Goal: Task Accomplishment & Management: Manage account settings

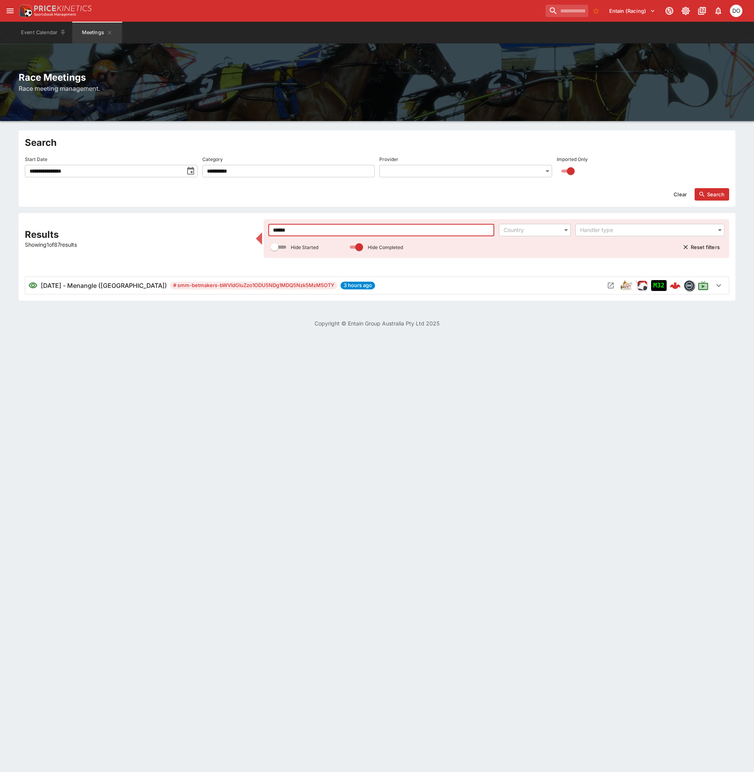
drag, startPoint x: 301, startPoint y: 228, endPoint x: 239, endPoint y: 230, distance: 62.5
click at [239, 230] on div "Results Showing 1 of 87 results ****** ​ Country ​ Handler type ​ Hide Started …" at bounding box center [377, 256] width 704 height 75
type input "***"
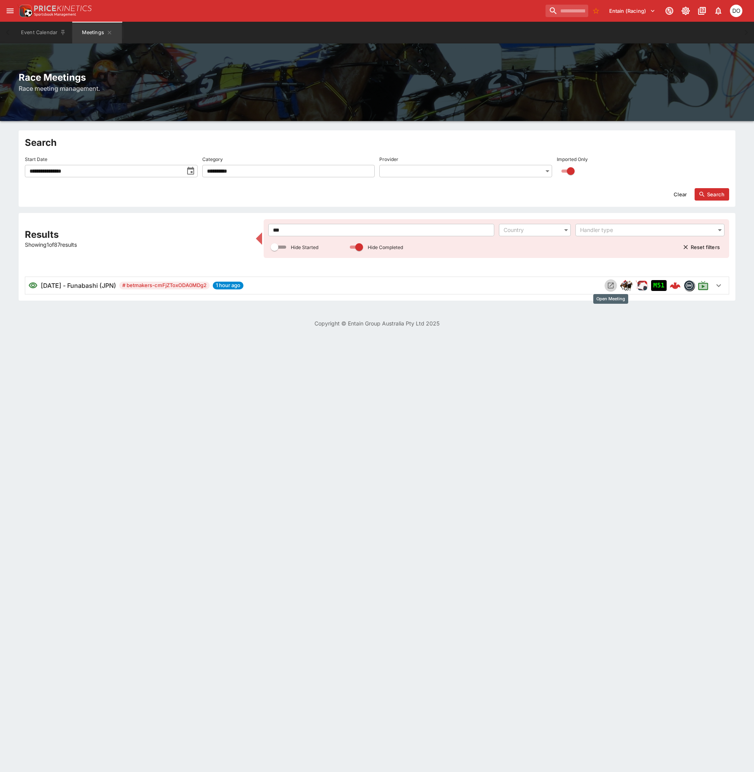
click at [606, 286] on button "Open Meeting" at bounding box center [610, 285] width 12 height 12
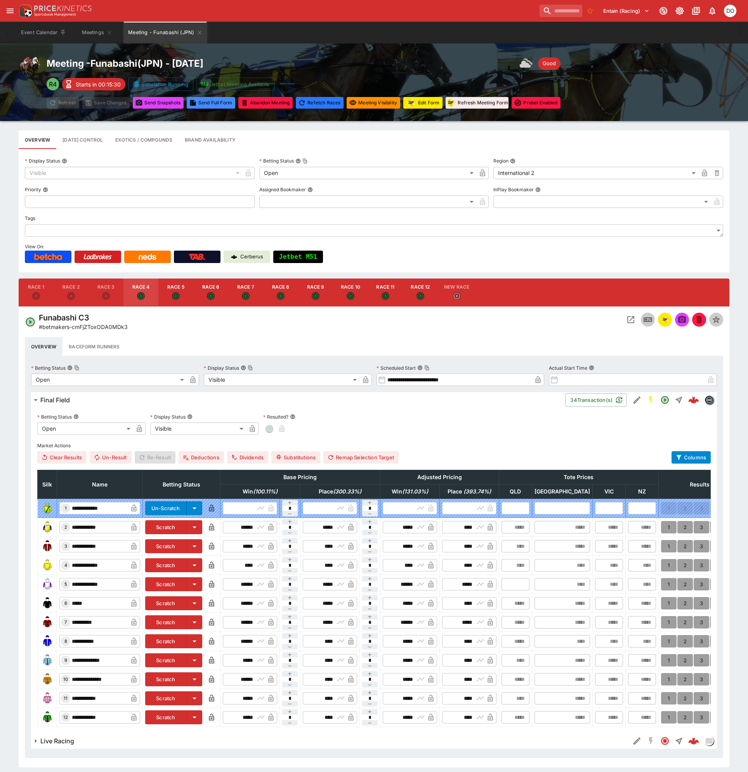
click at [316, 320] on div "Funabashi C3 # betmakers-cmFjZToxODA0MDk3" at bounding box center [198, 322] width 347 height 18
click at [142, 295] on icon "Open" at bounding box center [140, 295] width 5 height 5
click at [631, 319] on icon "Open Event" at bounding box center [630, 319] width 9 height 9
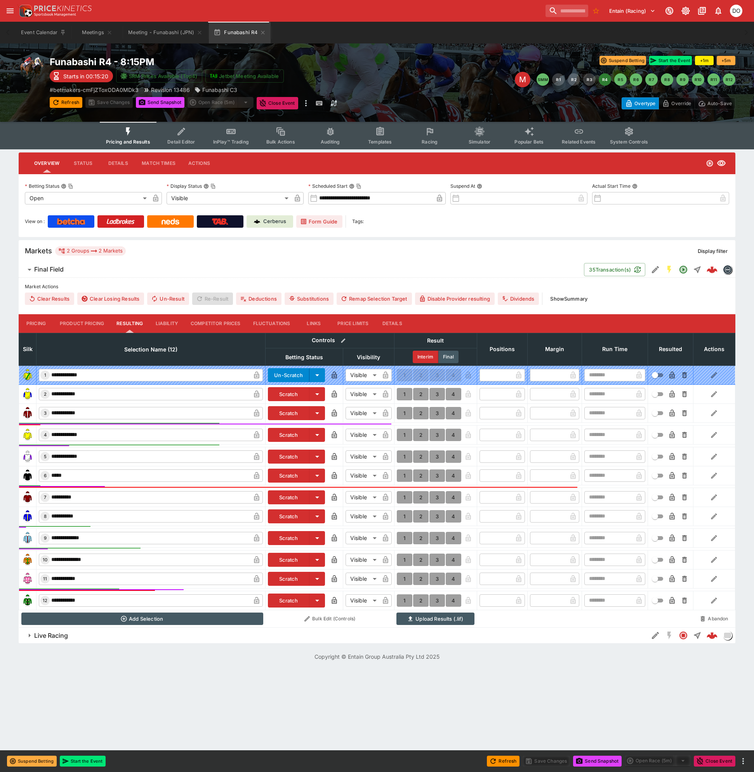
click at [427, 142] on span "Racing" at bounding box center [429, 142] width 16 height 6
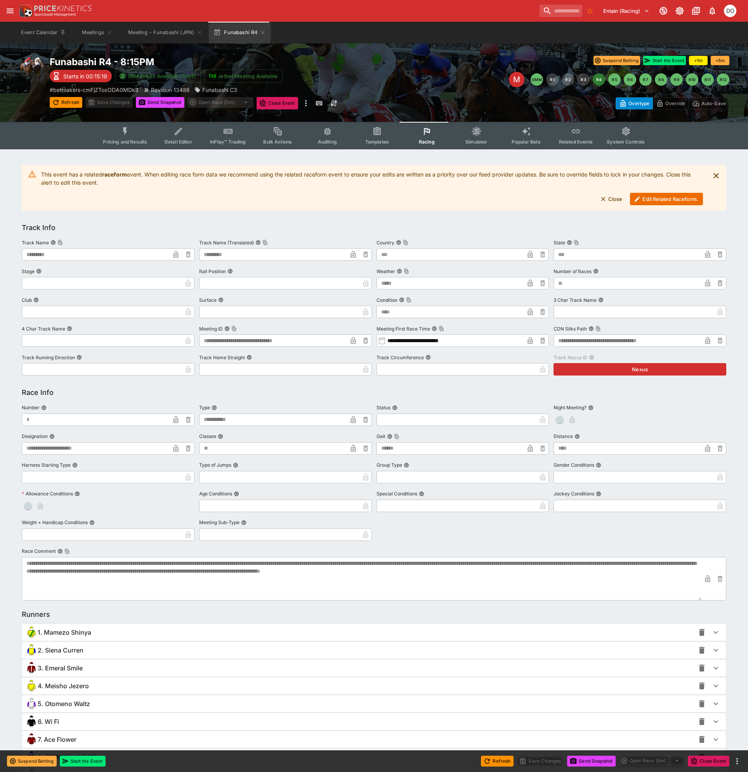
click at [656, 198] on button "Edit Related Raceform." at bounding box center [666, 199] width 73 height 12
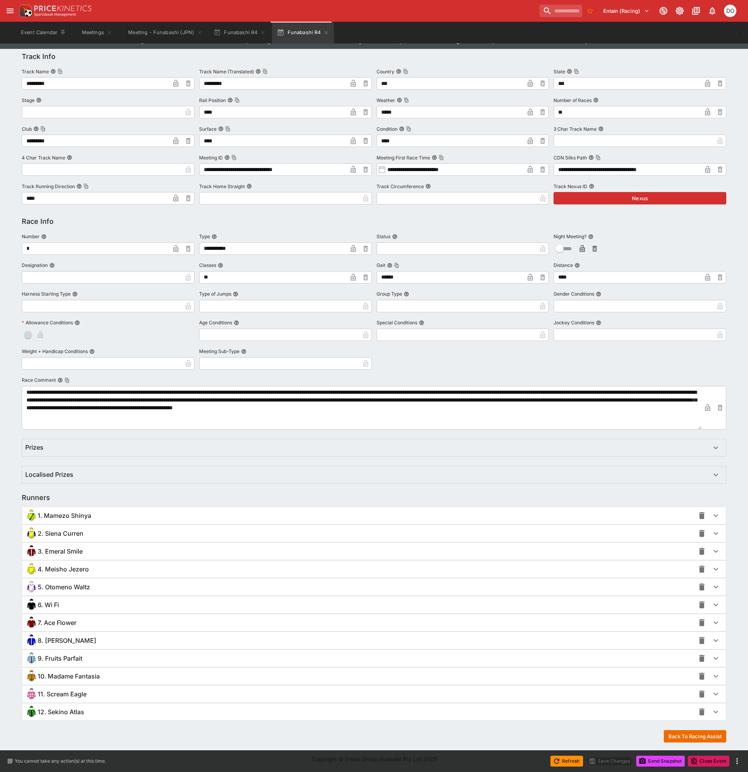
scroll to position [102, 0]
click at [80, 606] on div "6. Wi Fi" at bounding box center [359, 604] width 669 height 12
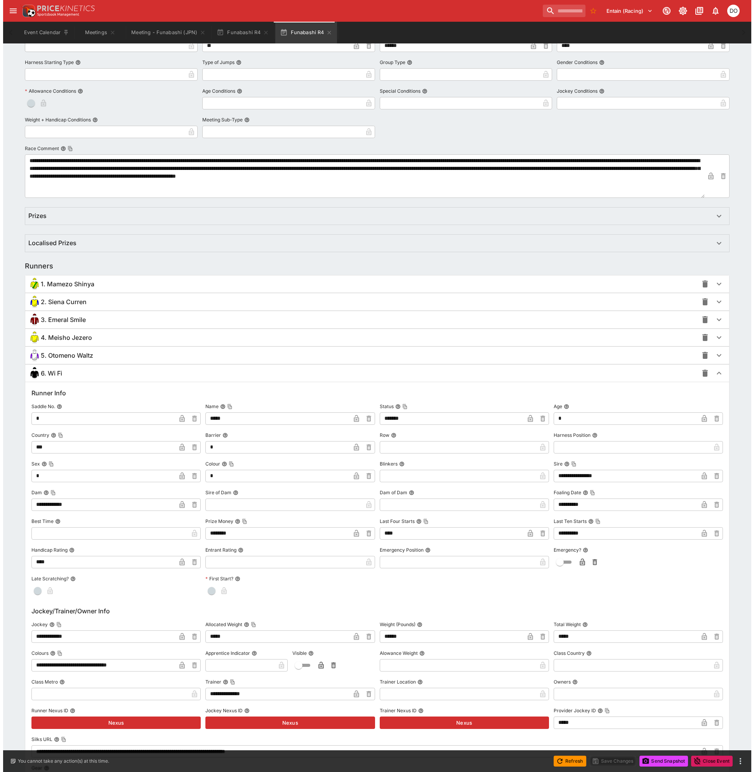
scroll to position [373, 0]
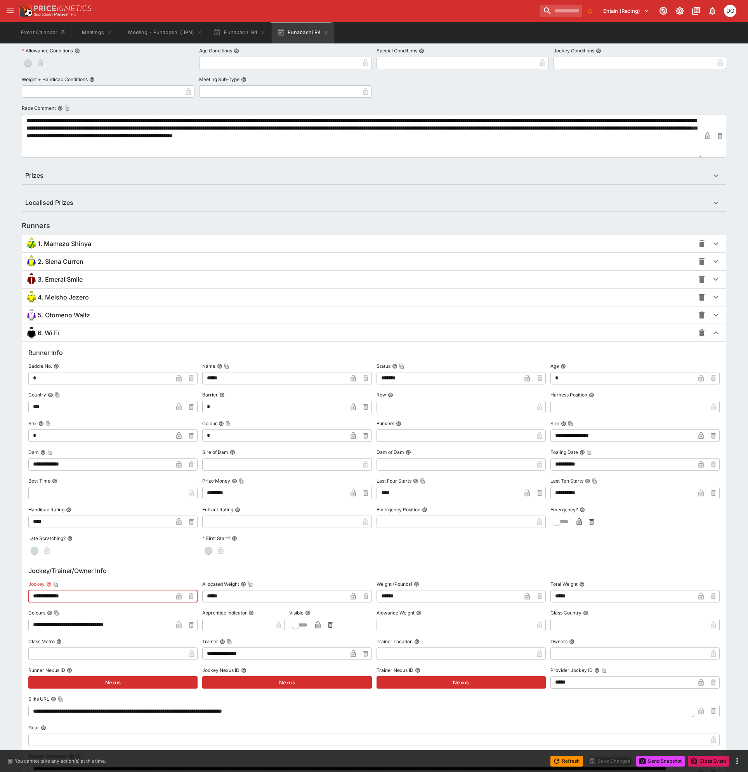
drag, startPoint x: 76, startPoint y: 598, endPoint x: 29, endPoint y: 598, distance: 47.0
click at [29, 598] on input "**********" at bounding box center [100, 596] width 144 height 12
type input "**********"
click at [179, 595] on icon "button" at bounding box center [179, 597] width 8 height 8
click at [604, 761] on button "Save Changes" at bounding box center [609, 761] width 47 height 11
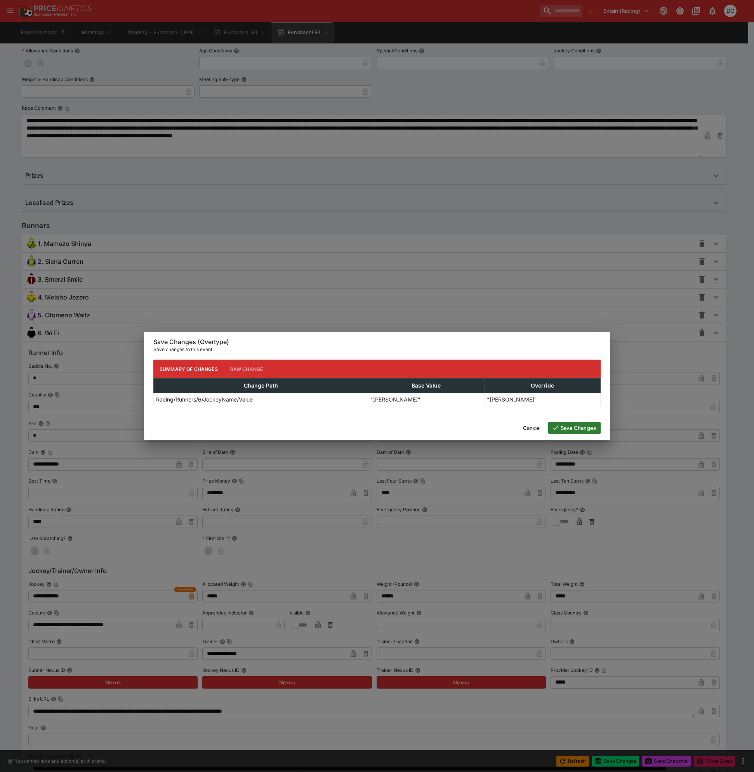
click at [581, 429] on button "Save Changes" at bounding box center [574, 428] width 52 height 12
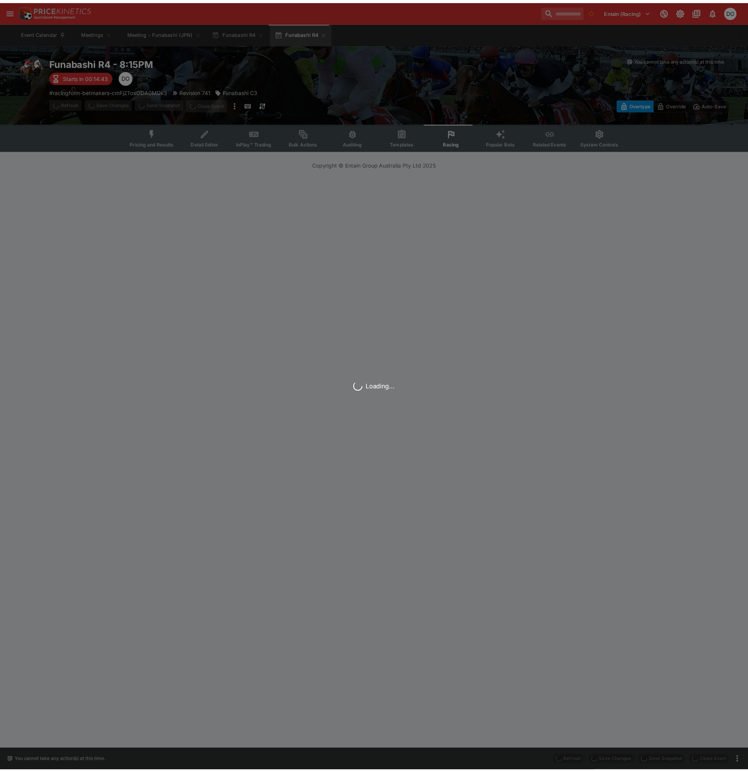
scroll to position [0, 0]
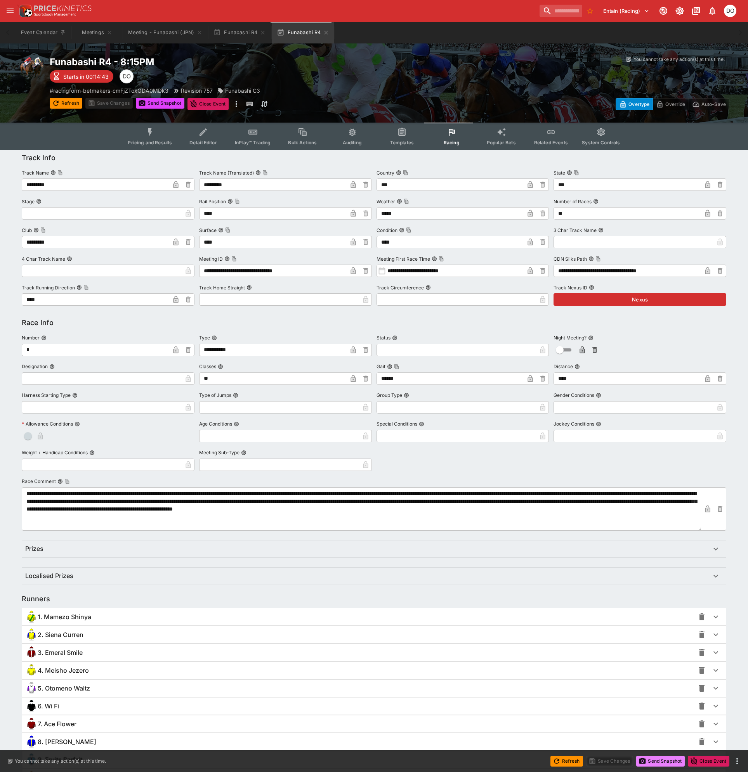
click at [656, 759] on button "Send Snapshot" at bounding box center [660, 761] width 49 height 11
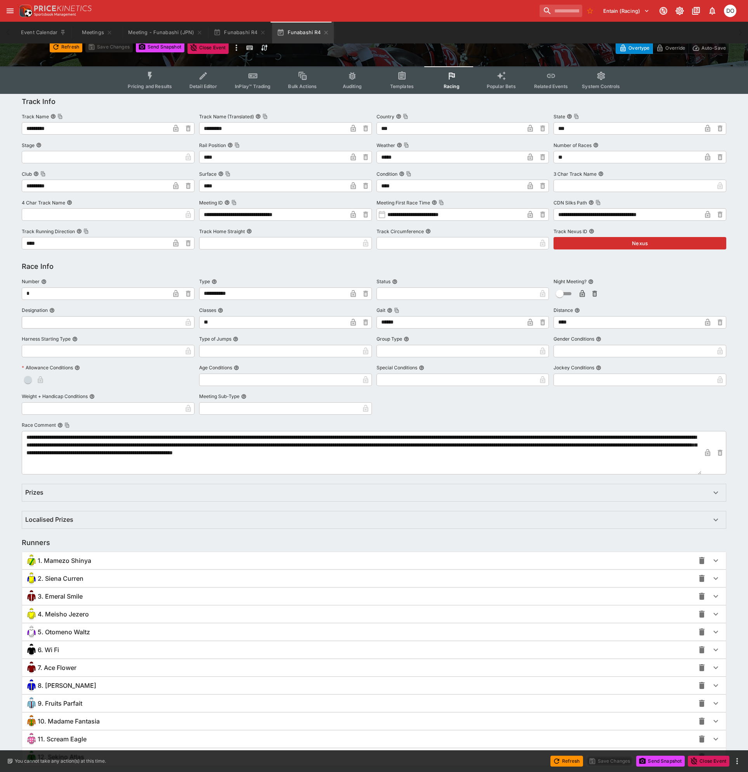
scroll to position [102, 0]
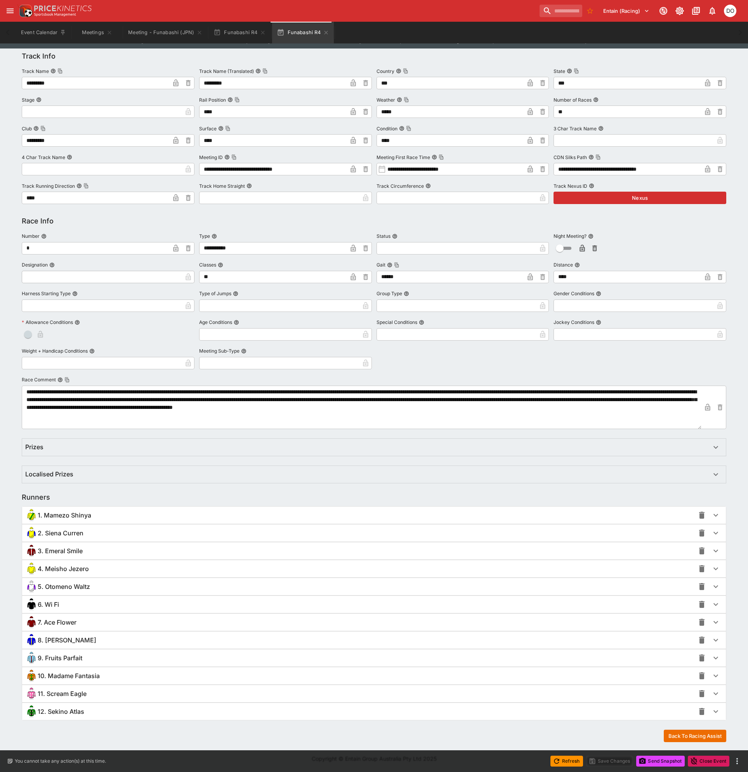
click at [66, 604] on div "6. Wi Fi" at bounding box center [359, 604] width 669 height 12
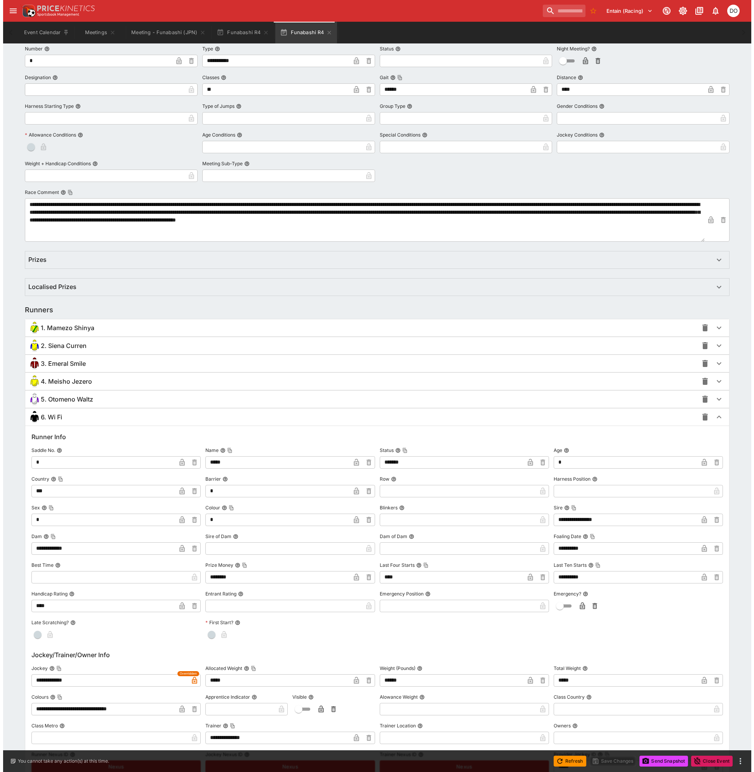
scroll to position [296, 0]
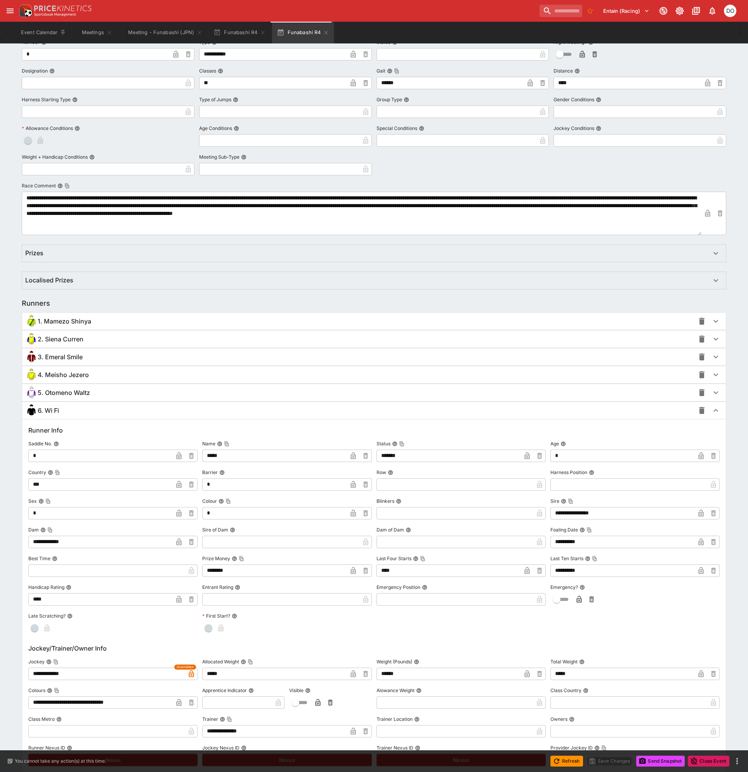
click at [76, 673] on input "**********" at bounding box center [106, 674] width 157 height 12
type input "**********"
click at [105, 637] on div "**********" at bounding box center [374, 778] width 704 height 718
click at [606, 759] on button "Save Changes" at bounding box center [609, 761] width 47 height 11
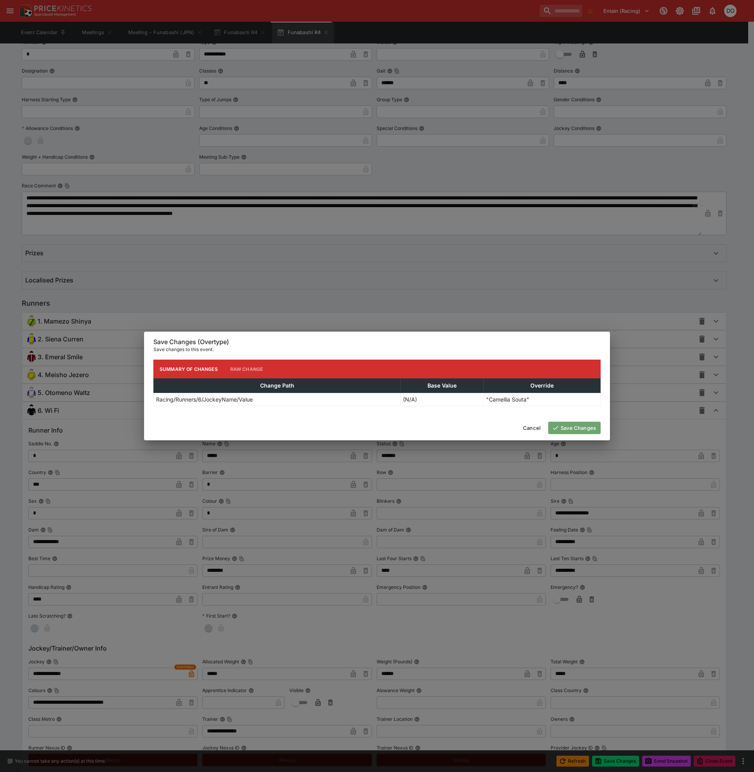
click at [563, 427] on button "Save Changes" at bounding box center [574, 428] width 52 height 12
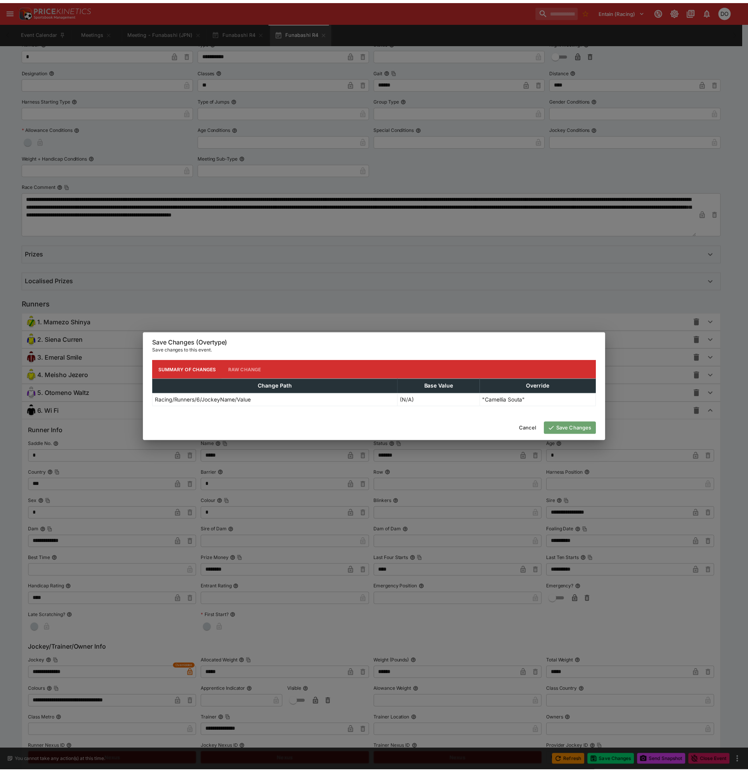
scroll to position [0, 0]
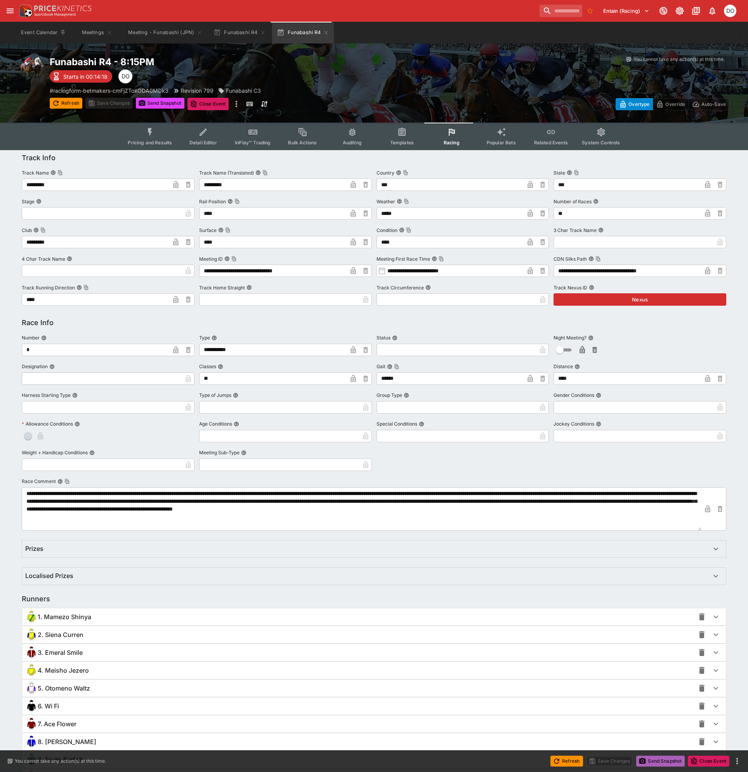
click at [666, 761] on button "Send Snapshot" at bounding box center [660, 761] width 49 height 11
click at [324, 32] on icon "button" at bounding box center [325, 32] width 3 height 3
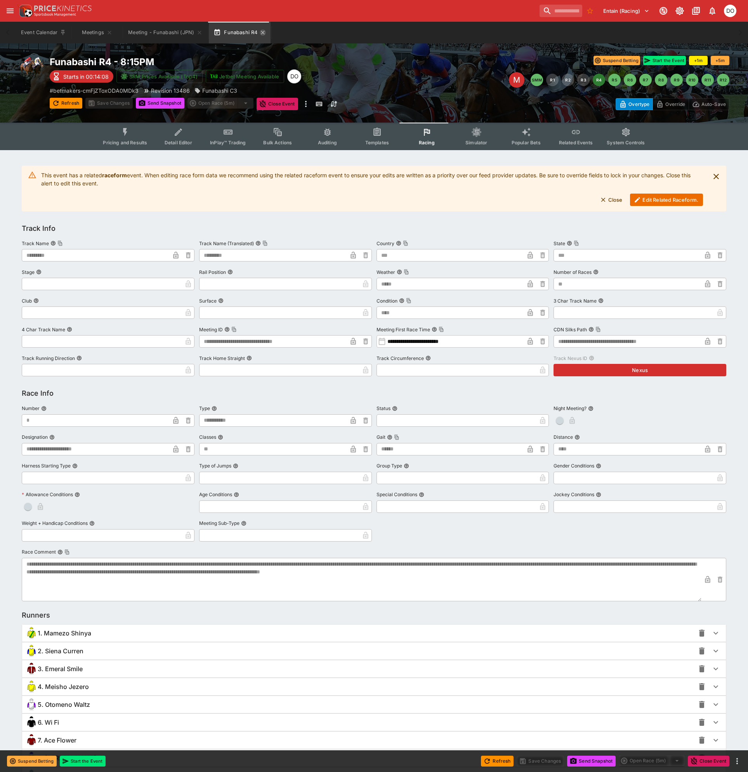
click at [260, 33] on icon "button" at bounding box center [263, 32] width 6 height 6
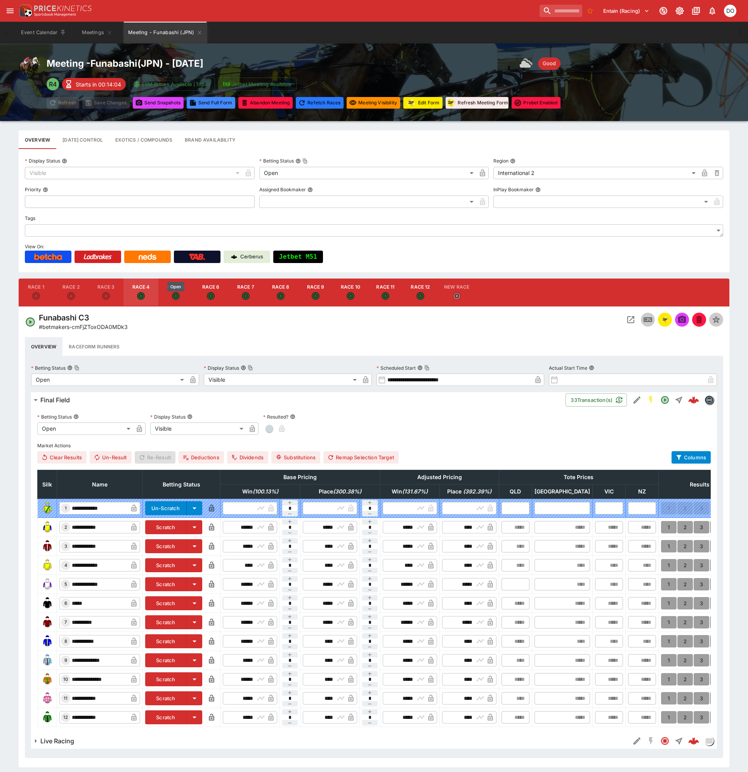
click at [175, 295] on icon "Open" at bounding box center [175, 295] width 5 height 5
type input "**********"
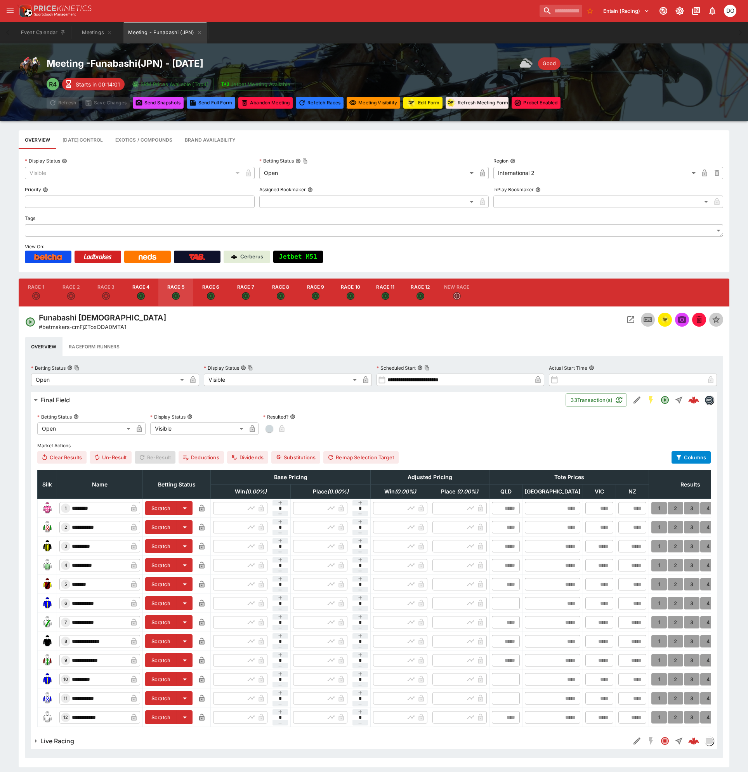
click at [628, 317] on icon "Open Event" at bounding box center [630, 319] width 7 height 7
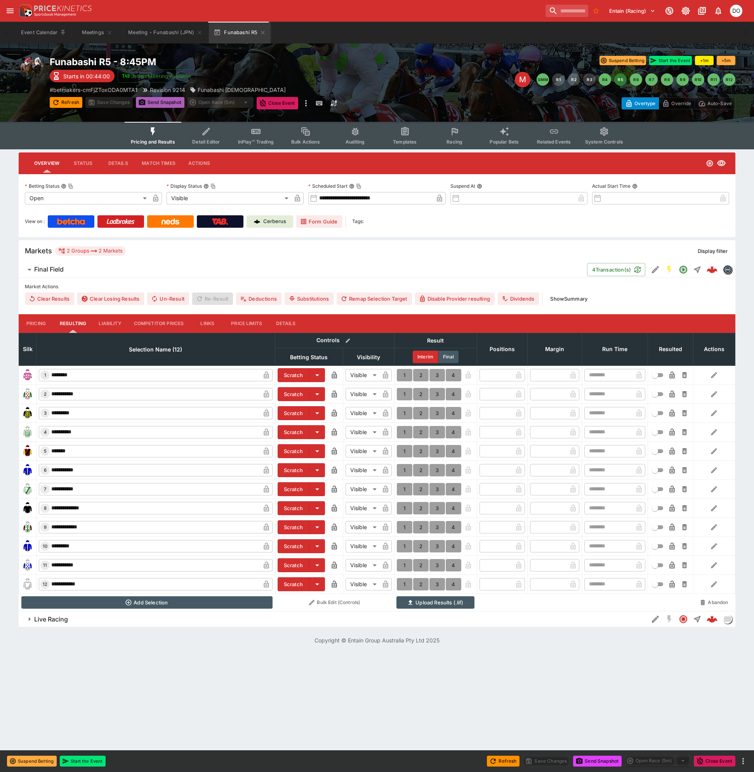
click at [157, 101] on button "Send Snapshot" at bounding box center [160, 102] width 49 height 11
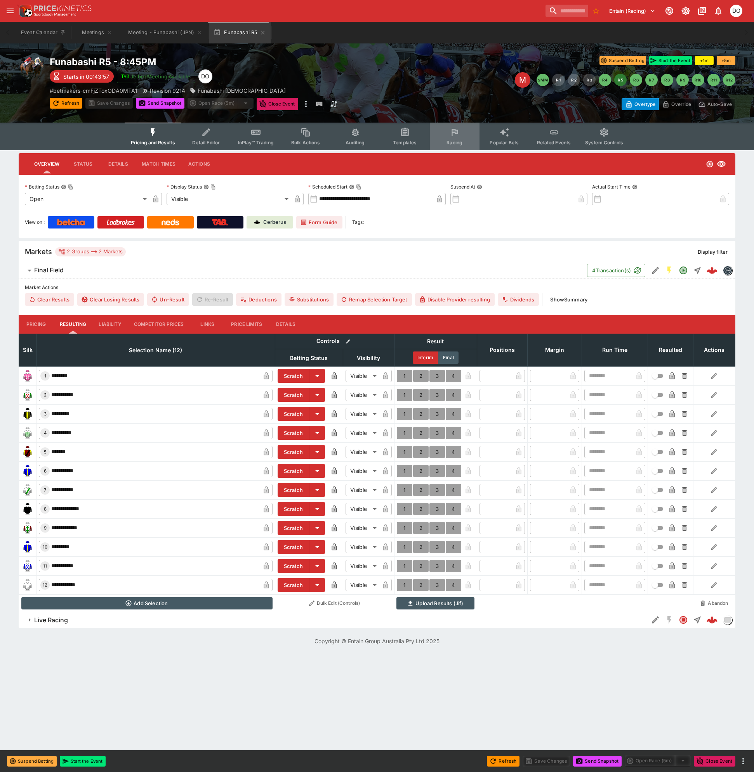
click at [453, 140] on span "Racing" at bounding box center [454, 143] width 16 height 6
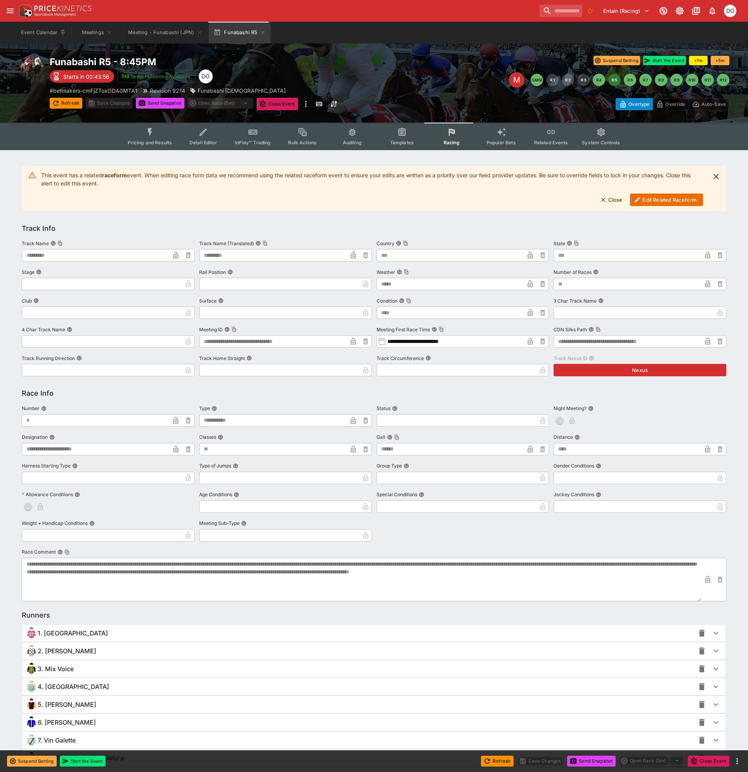
click at [645, 196] on button "Edit Related Raceform." at bounding box center [666, 200] width 73 height 12
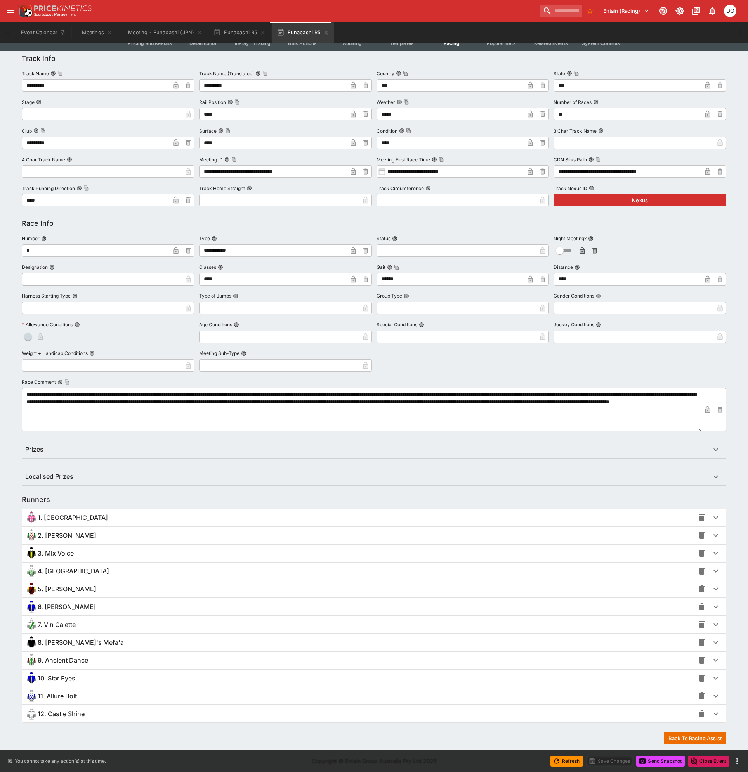
scroll to position [100, 0]
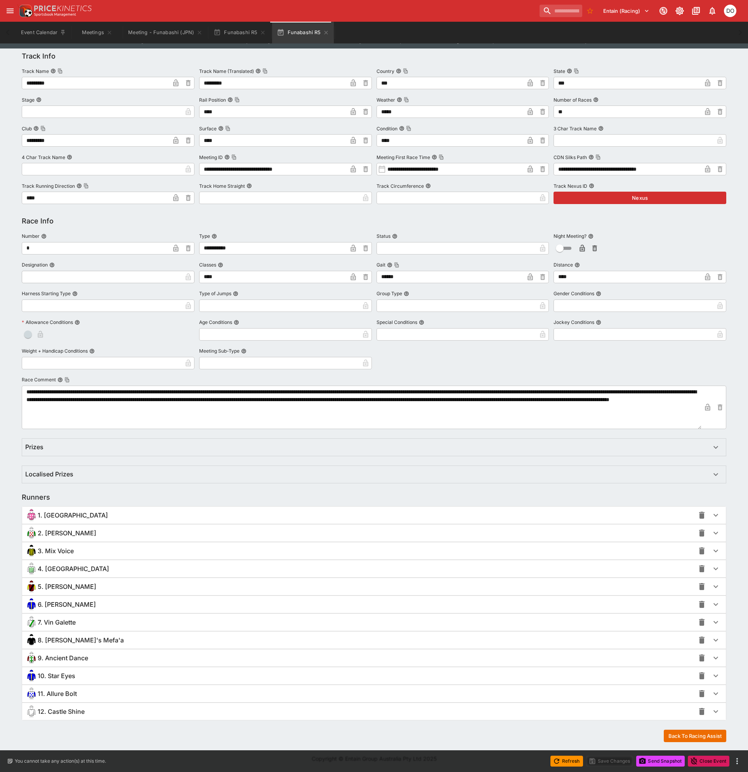
click at [80, 635] on div "8. [PERSON_NAME]'s Mefa'a" at bounding box center [359, 640] width 669 height 12
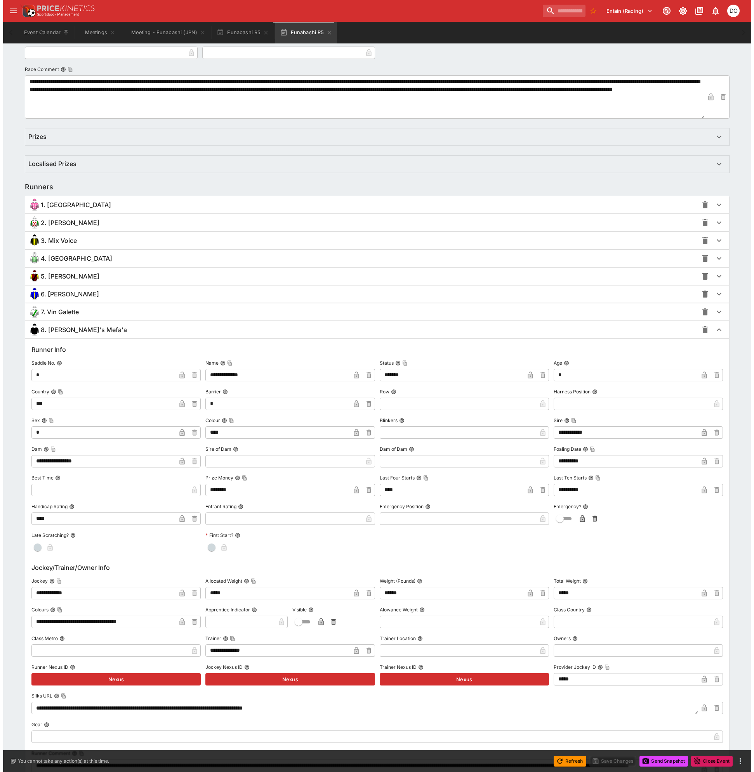
scroll to position [412, 0]
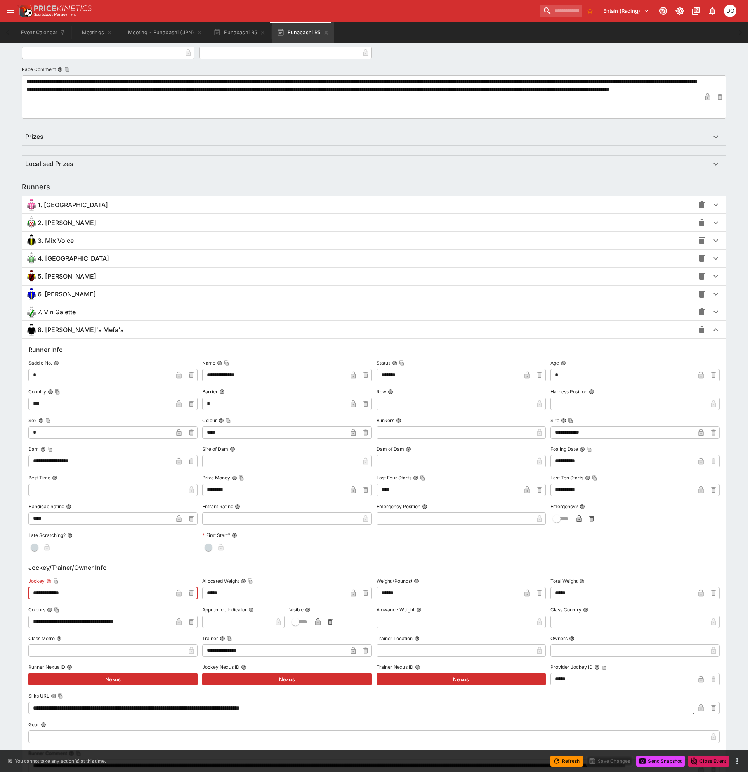
drag, startPoint x: 83, startPoint y: 597, endPoint x: 25, endPoint y: 593, distance: 57.6
click at [25, 593] on div "**********" at bounding box center [374, 697] width 704 height 718
type input "**********"
click at [177, 592] on icon "button" at bounding box center [179, 593] width 5 height 7
drag, startPoint x: 82, startPoint y: 594, endPoint x: 32, endPoint y: 596, distance: 49.3
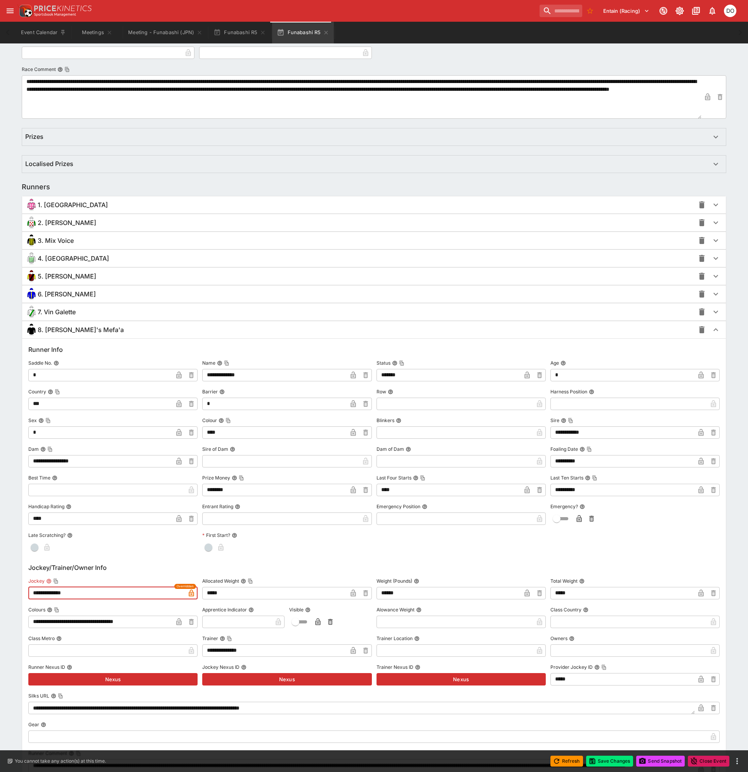
click at [32, 596] on input "**********" at bounding box center [106, 593] width 157 height 12
click at [608, 761] on button "Save Changes" at bounding box center [609, 761] width 47 height 11
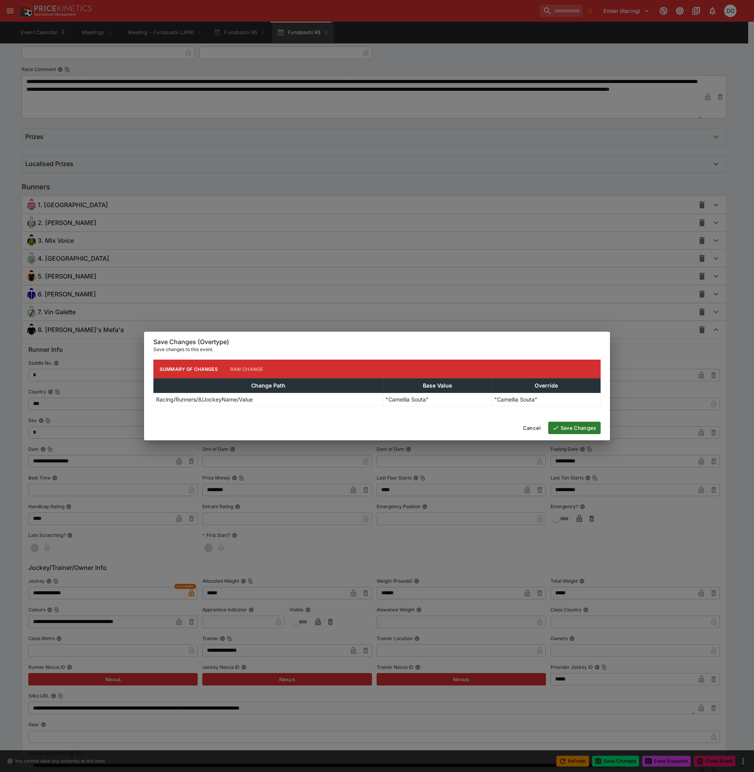
click at [575, 428] on button "Save Changes" at bounding box center [574, 428] width 52 height 12
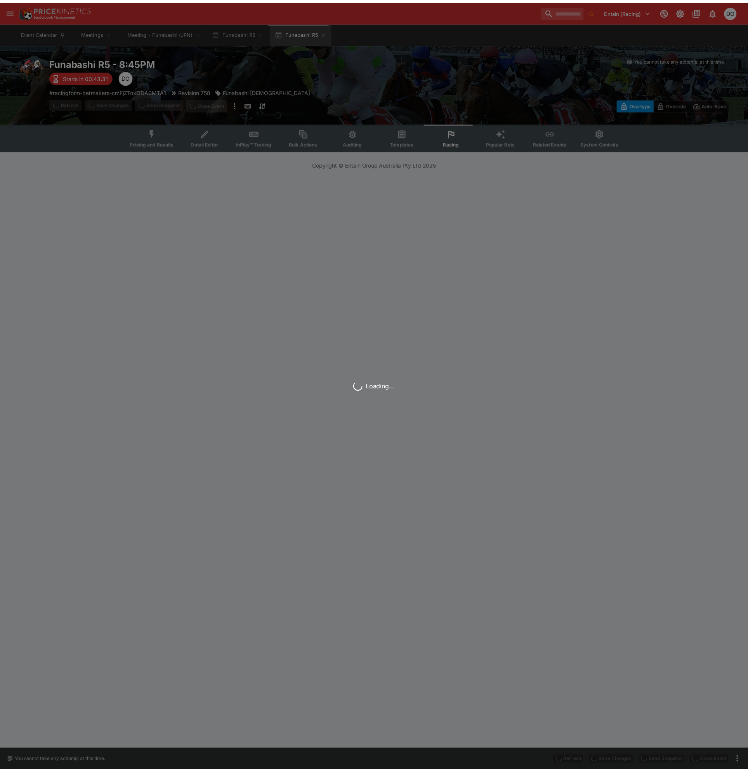
scroll to position [0, 0]
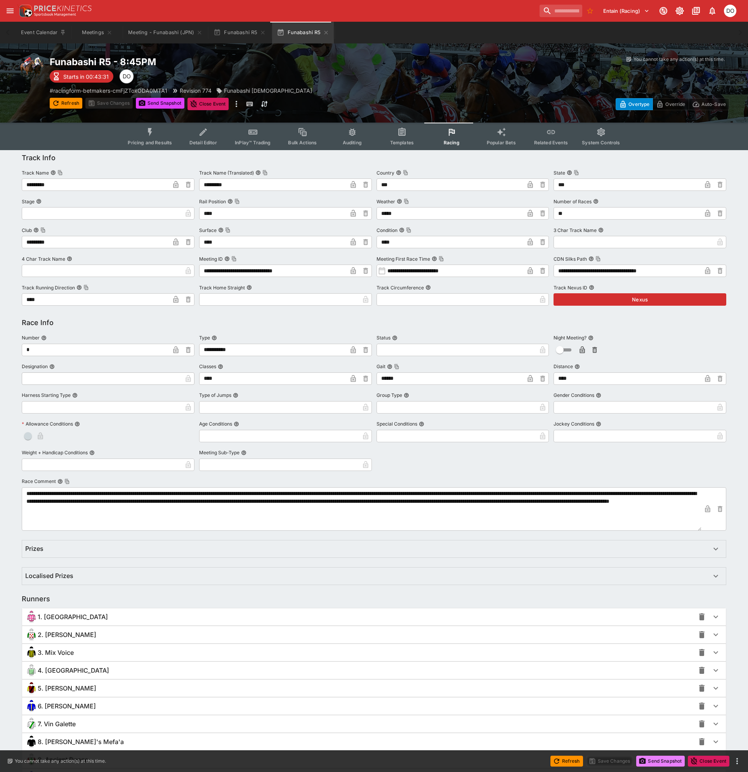
click at [652, 759] on button "Send Snapshot" at bounding box center [660, 761] width 49 height 11
click at [323, 30] on icon "button" at bounding box center [326, 32] width 6 height 6
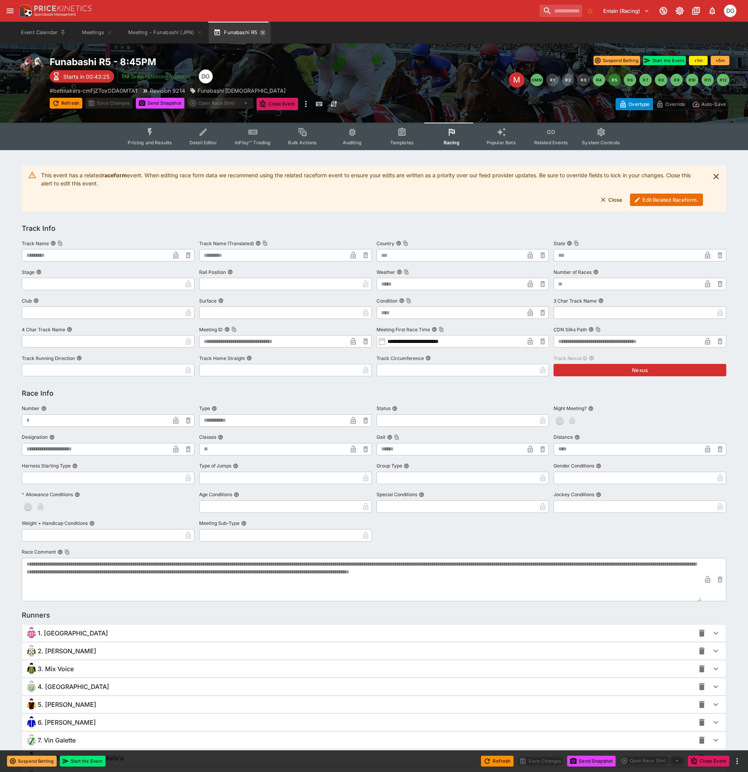
click at [262, 33] on icon "button" at bounding box center [262, 32] width 3 height 3
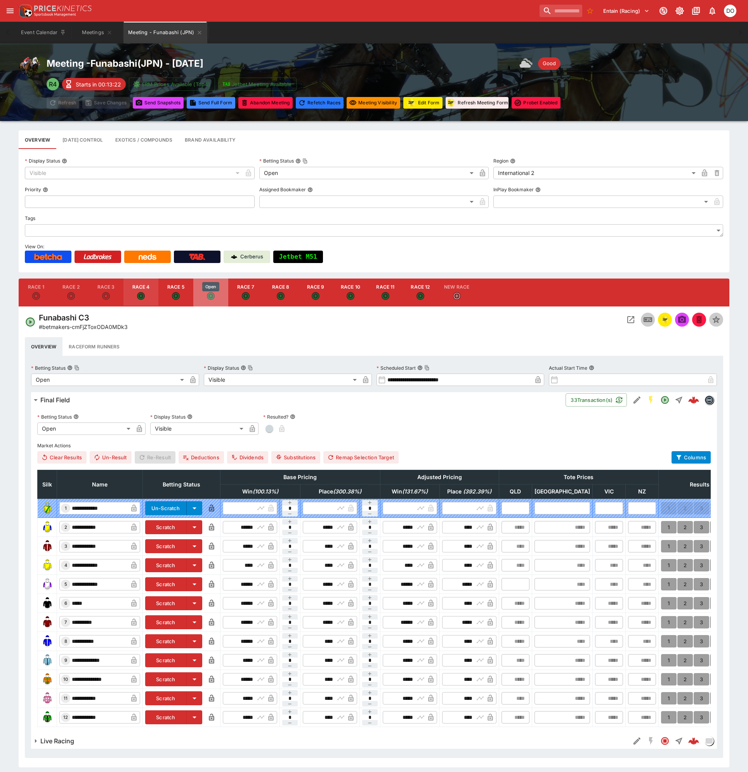
click at [210, 295] on icon "Open" at bounding box center [210, 295] width 5 height 5
type input "**********"
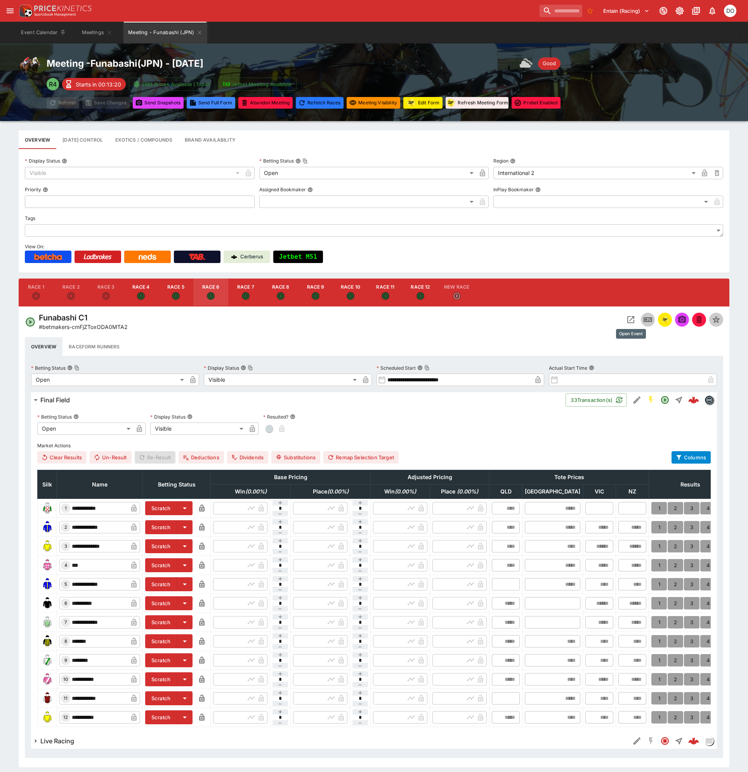
click at [630, 319] on icon "Open Event" at bounding box center [630, 319] width 9 height 9
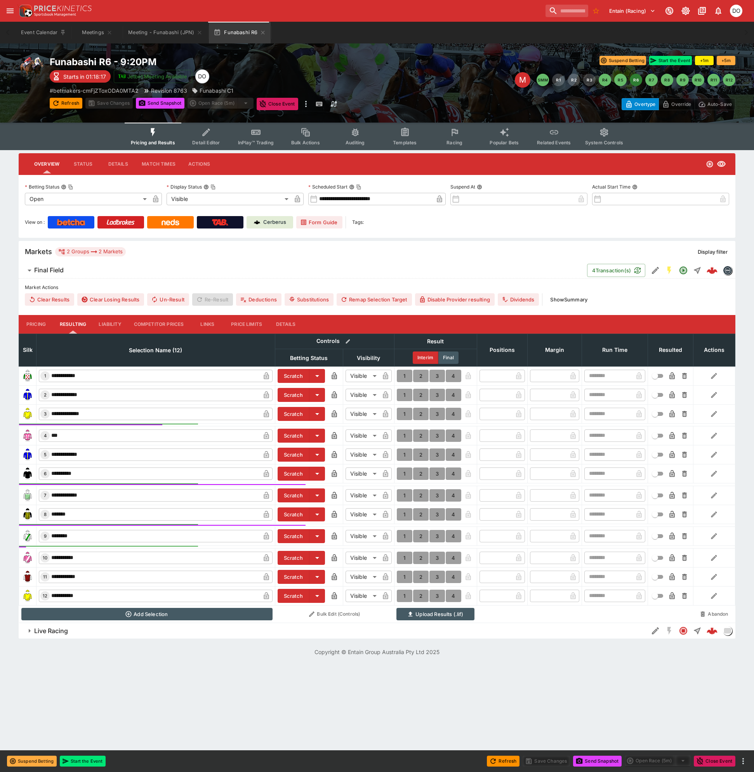
drag, startPoint x: 451, startPoint y: 136, endPoint x: 446, endPoint y: 139, distance: 6.1
click at [451, 136] on icon "Event type filters" at bounding box center [454, 132] width 6 height 7
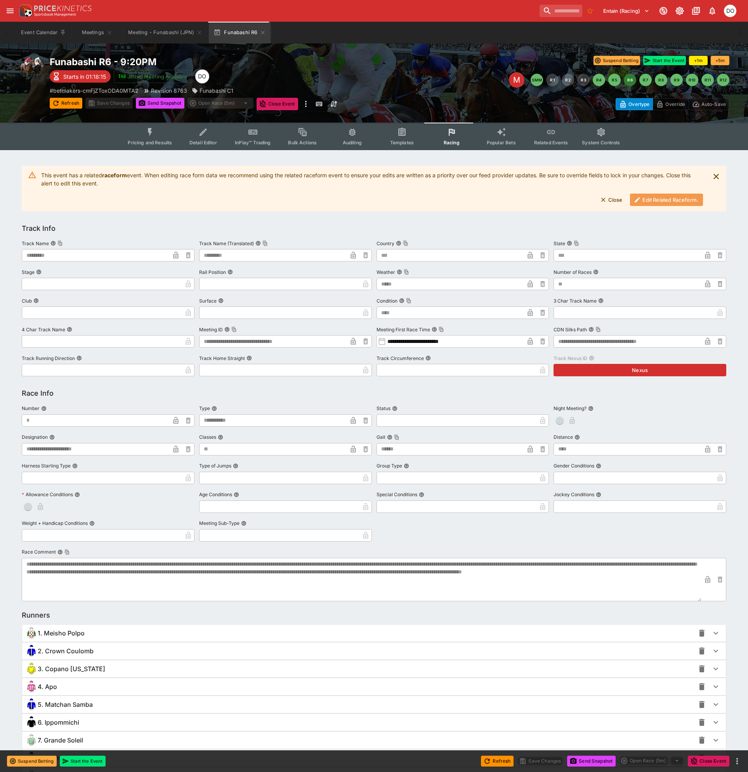
click at [673, 201] on button "Edit Related Raceform." at bounding box center [666, 200] width 73 height 12
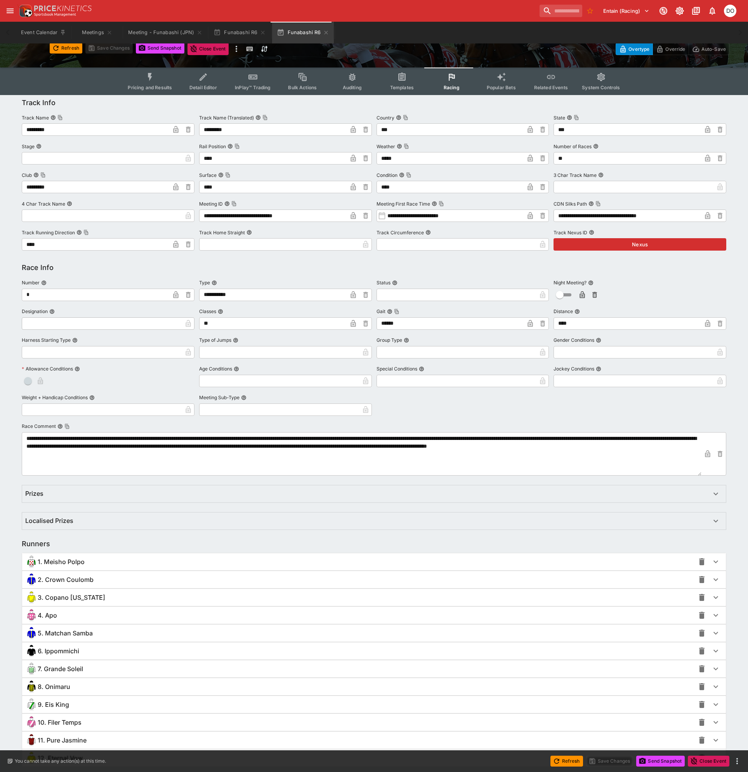
scroll to position [100, 0]
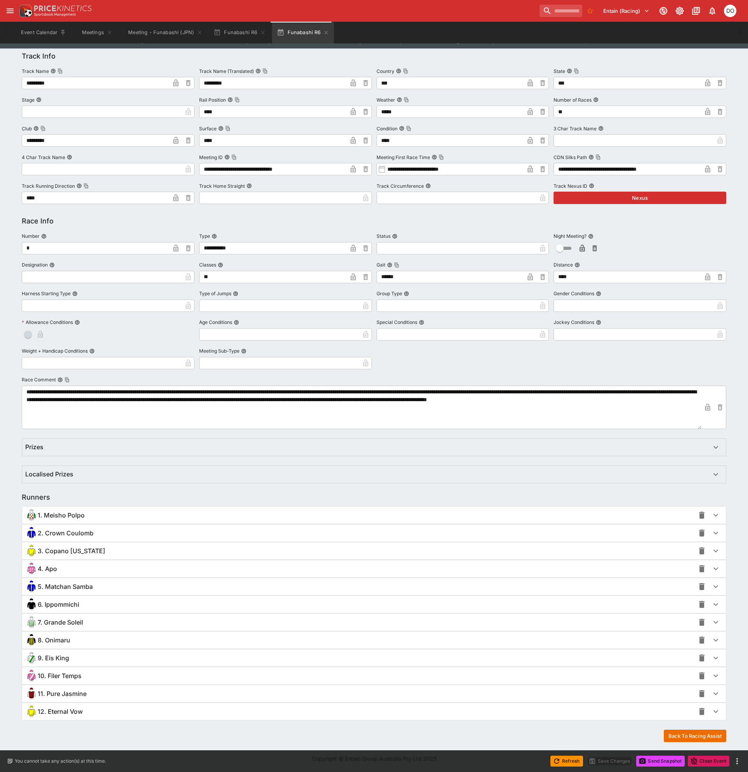
click at [74, 604] on span "6. Ippommichi" at bounding box center [59, 605] width 42 height 8
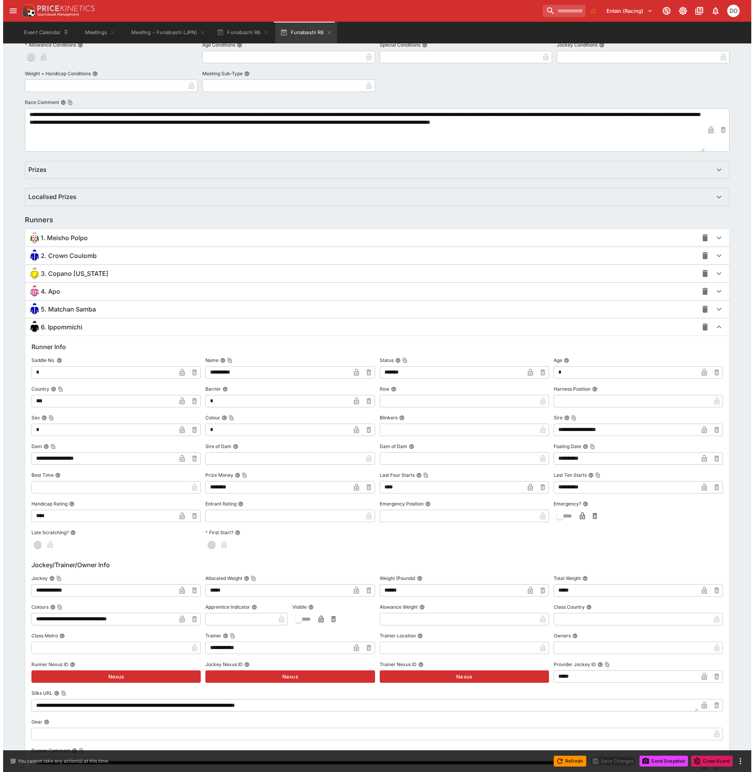
scroll to position [388, 0]
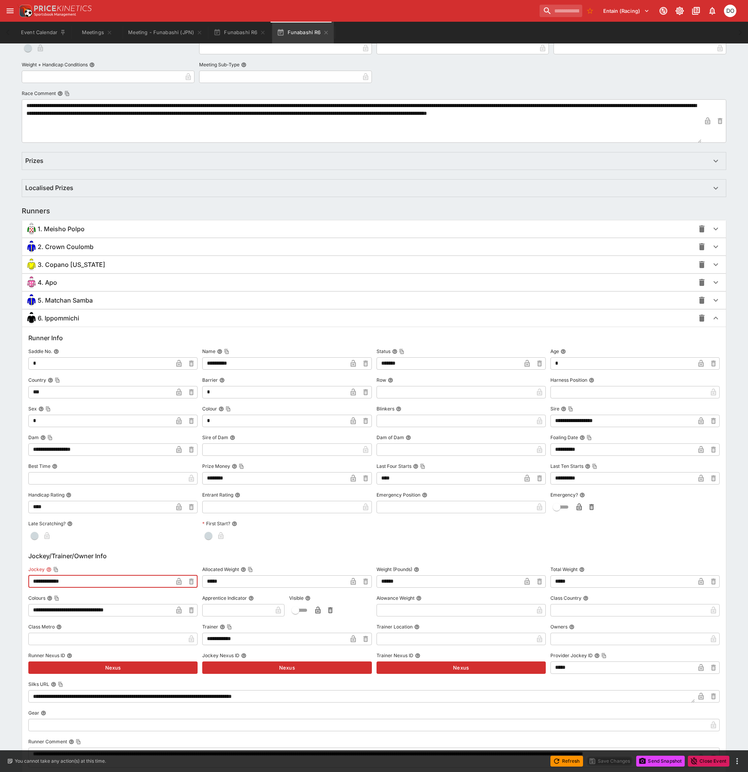
drag, startPoint x: 82, startPoint y: 583, endPoint x: 27, endPoint y: 579, distance: 54.4
click at [27, 579] on div "**********" at bounding box center [374, 686] width 704 height 718
paste input "*"
type input "**********"
click at [179, 579] on icon "button" at bounding box center [179, 582] width 8 height 8
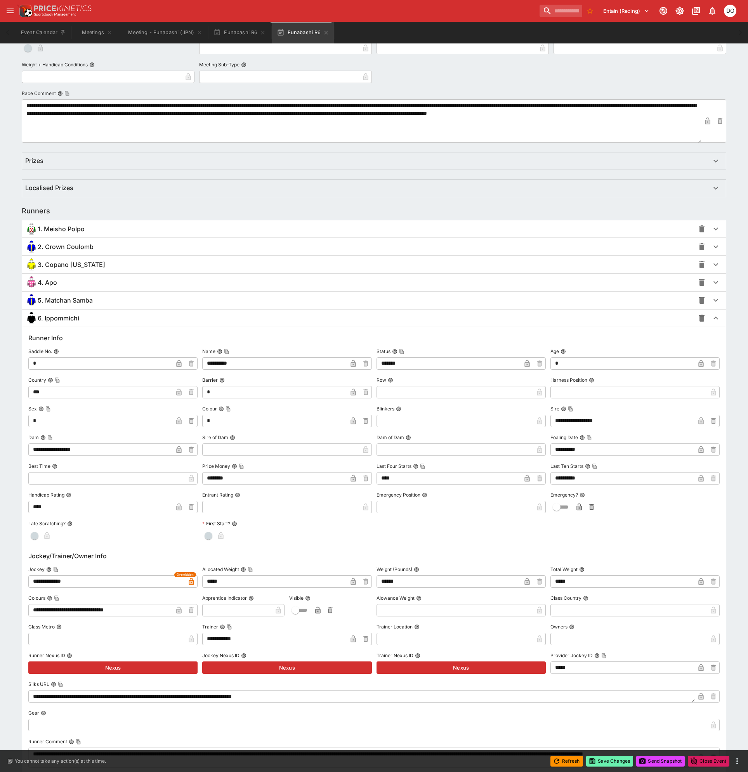
click at [612, 760] on button "Save Changes" at bounding box center [609, 761] width 47 height 11
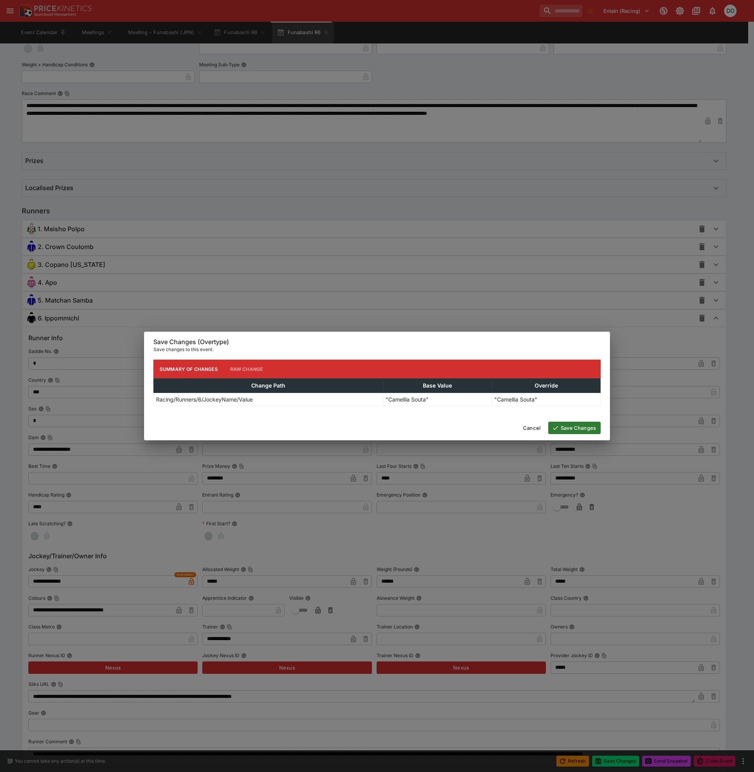
click at [588, 428] on button "Save Changes" at bounding box center [574, 428] width 52 height 12
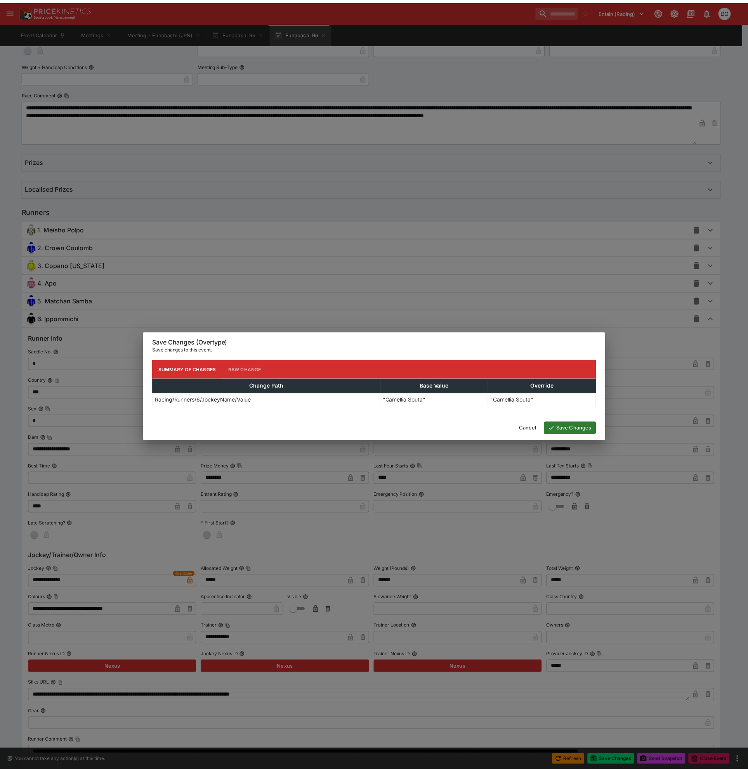
scroll to position [0, 0]
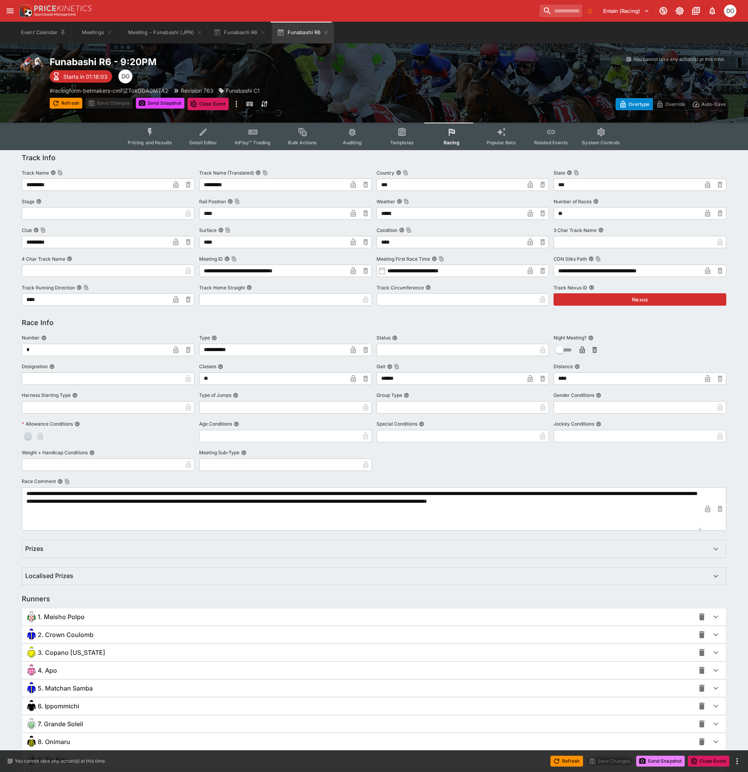
click at [663, 760] on button "Send Snapshot" at bounding box center [660, 761] width 49 height 11
click at [324, 33] on icon "button" at bounding box center [325, 32] width 3 height 3
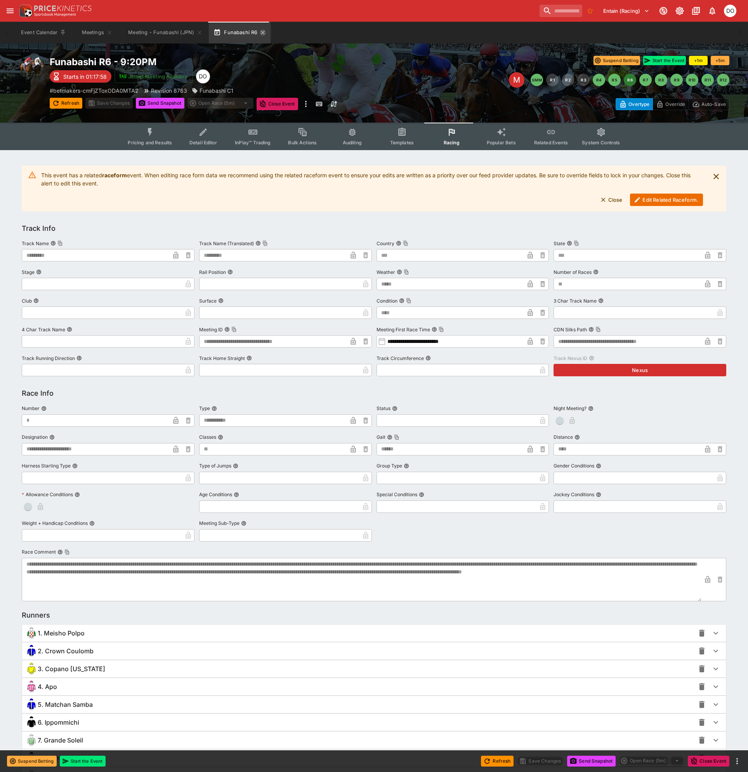
click at [262, 33] on icon "button" at bounding box center [262, 32] width 3 height 3
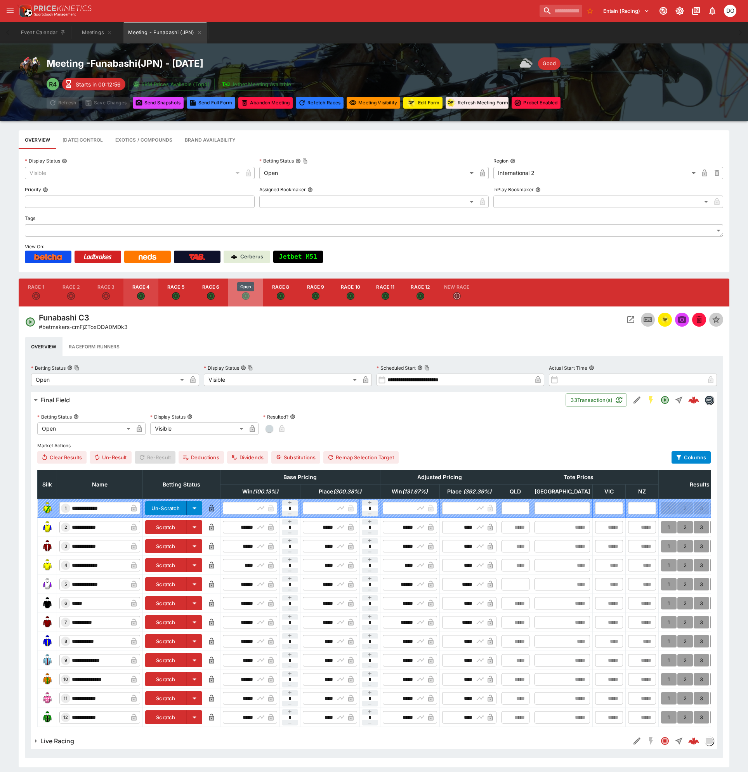
click at [246, 297] on icon "Open" at bounding box center [245, 295] width 5 height 5
type input "**********"
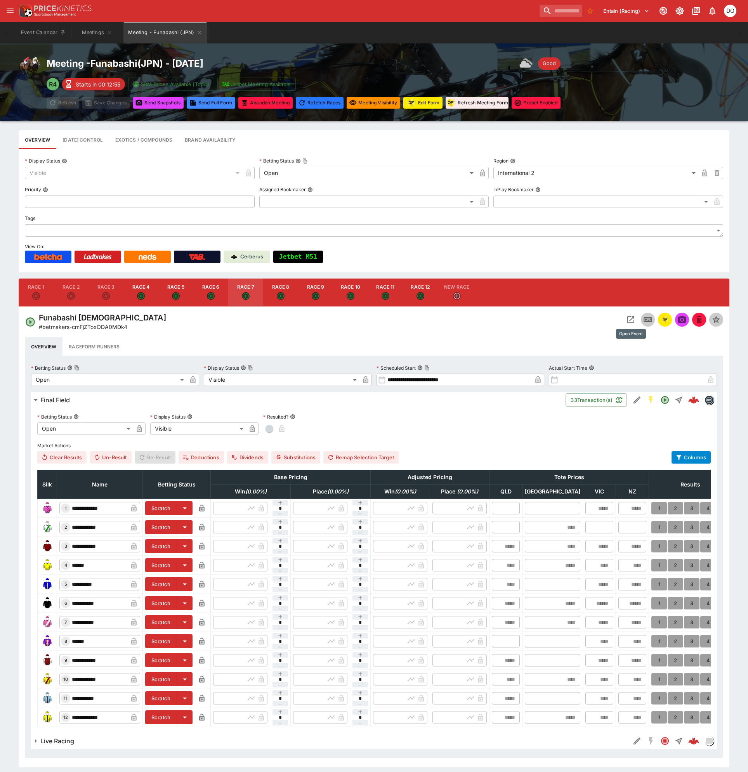
click at [629, 319] on icon "Open Event" at bounding box center [630, 319] width 9 height 9
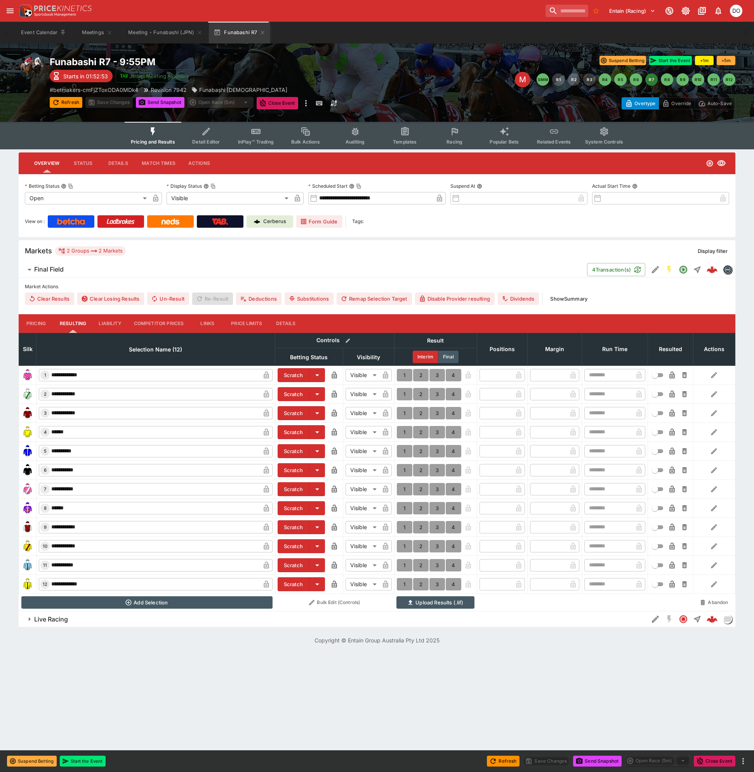
click at [457, 133] on icon "Event type filters" at bounding box center [454, 132] width 10 height 10
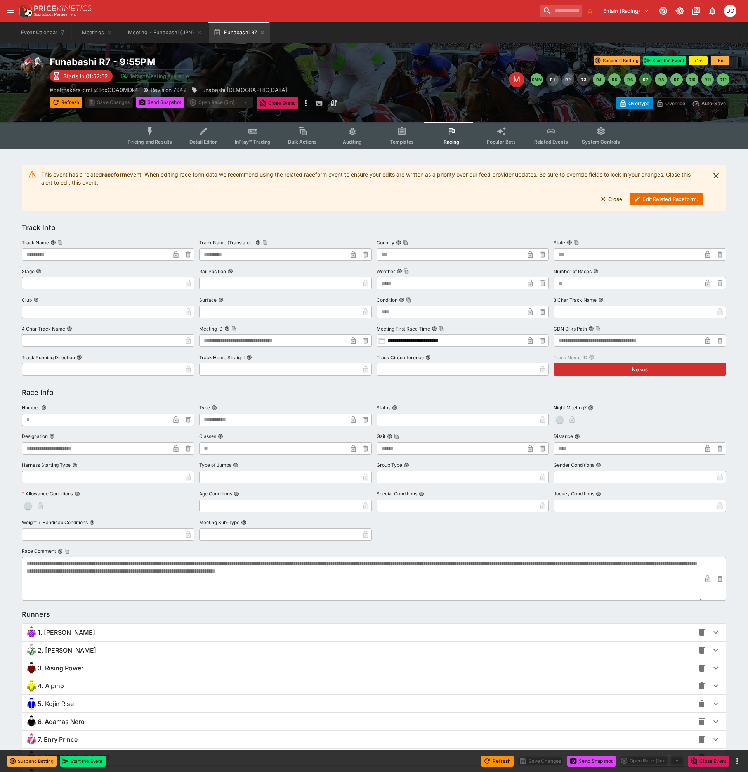
click at [638, 199] on icon "button" at bounding box center [637, 199] width 7 height 7
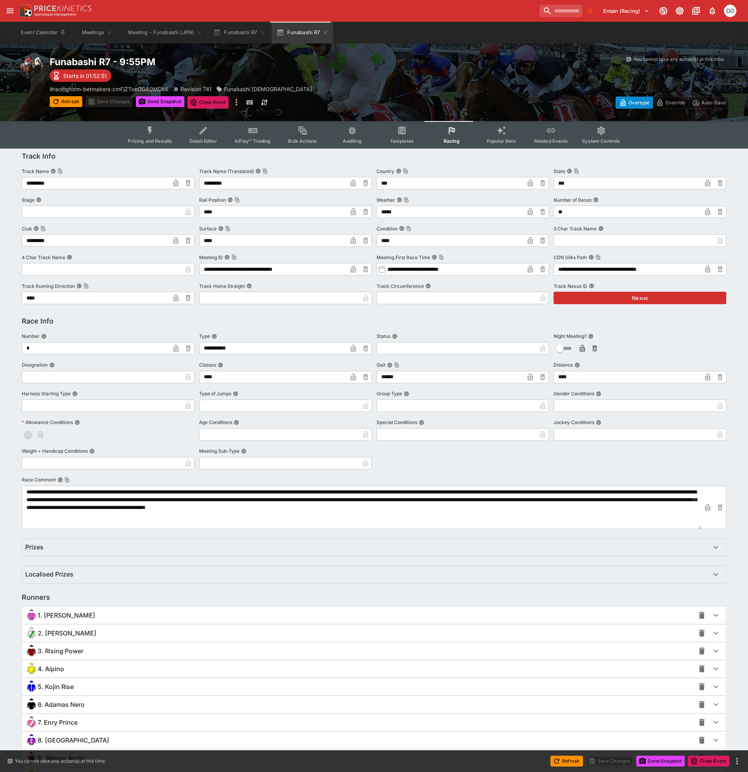
scroll to position [100, 0]
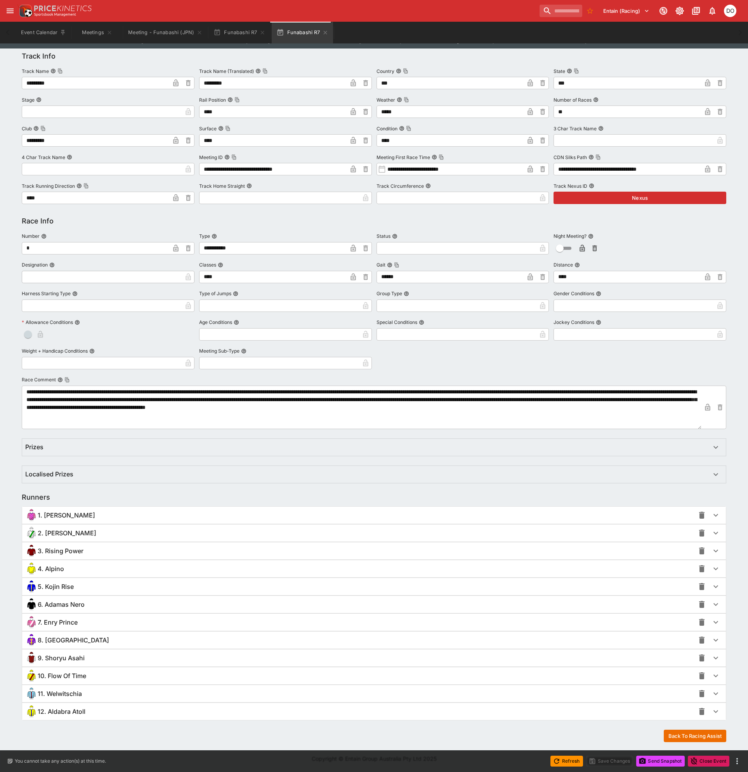
click at [52, 601] on span "6. Adamas Nero" at bounding box center [61, 605] width 47 height 8
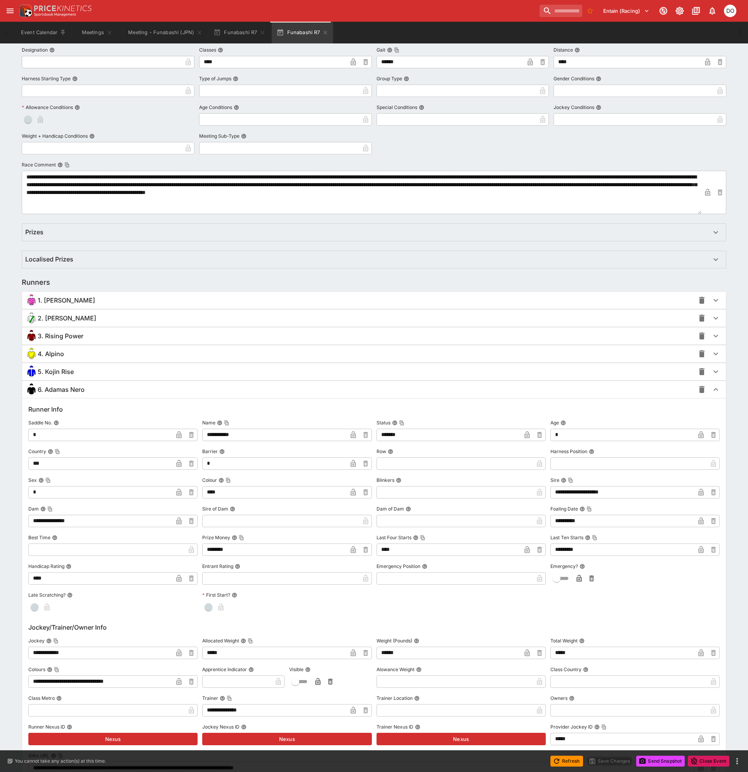
scroll to position [372, 0]
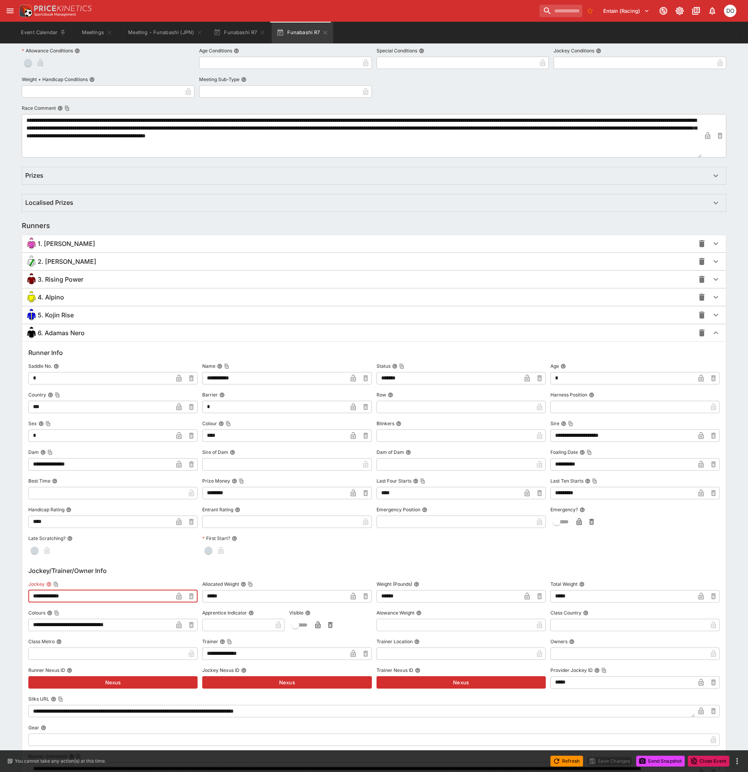
drag, startPoint x: 76, startPoint y: 597, endPoint x: 31, endPoint y: 595, distance: 45.5
click at [29, 595] on input "**********" at bounding box center [100, 596] width 144 height 12
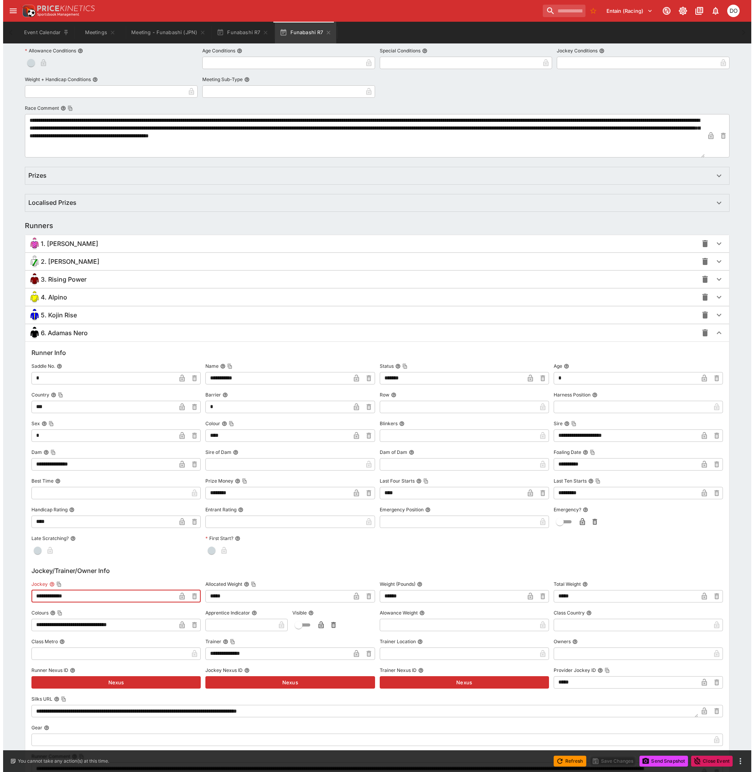
scroll to position [373, 0]
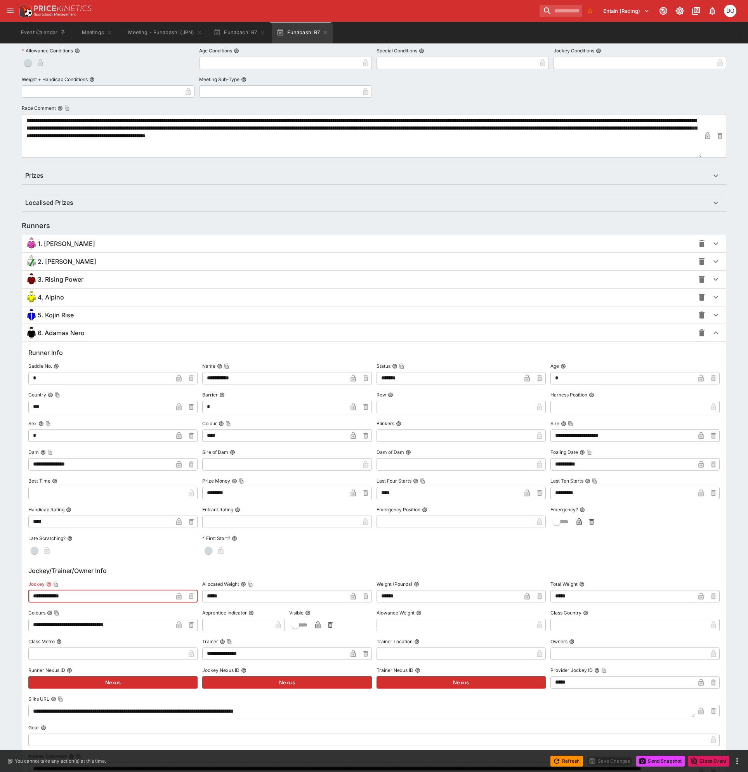
paste input "*"
type input "**********"
click at [176, 593] on icon "button" at bounding box center [179, 597] width 8 height 8
click at [598, 764] on button "Save Changes" at bounding box center [609, 761] width 47 height 11
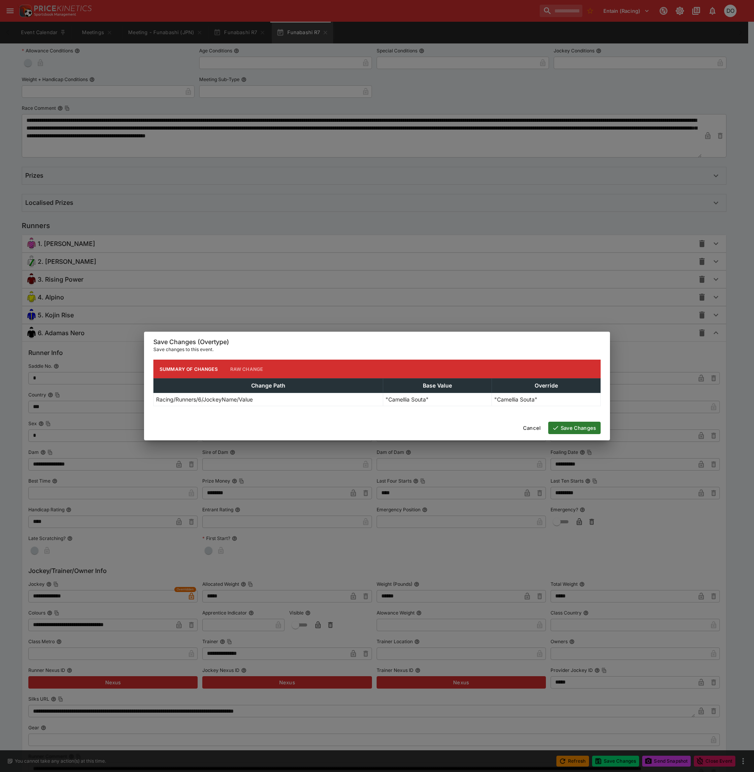
click at [579, 426] on button "Save Changes" at bounding box center [574, 428] width 52 height 12
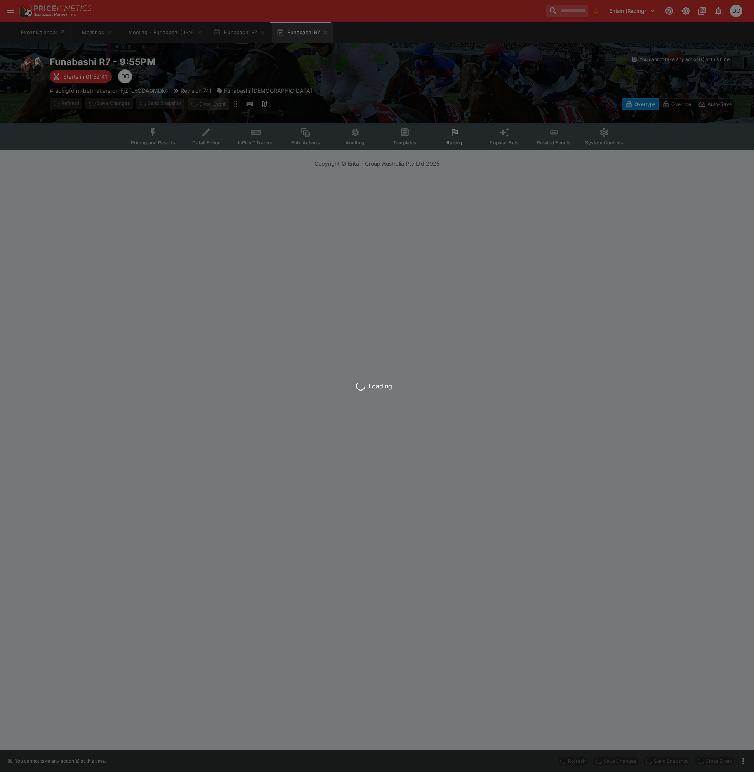
scroll to position [0, 0]
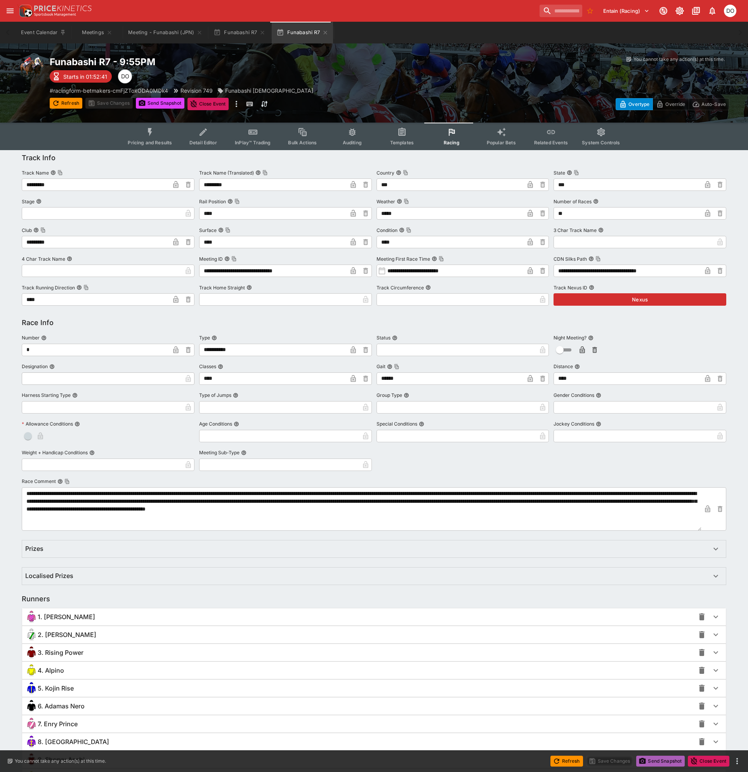
click at [659, 758] on button "Send Snapshot" at bounding box center [660, 761] width 49 height 11
click at [324, 33] on icon "button" at bounding box center [325, 32] width 3 height 3
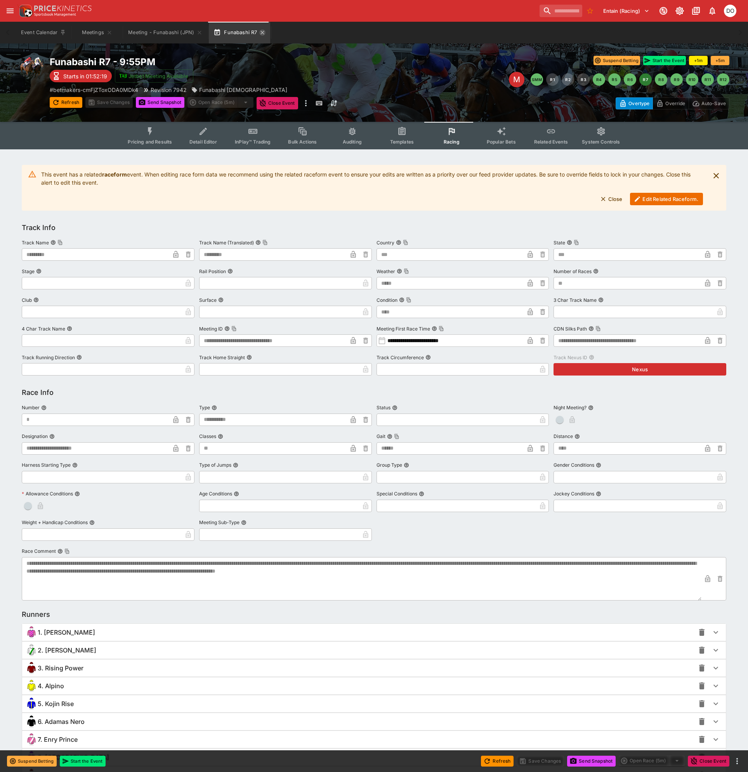
click at [262, 33] on icon "button" at bounding box center [262, 32] width 6 height 6
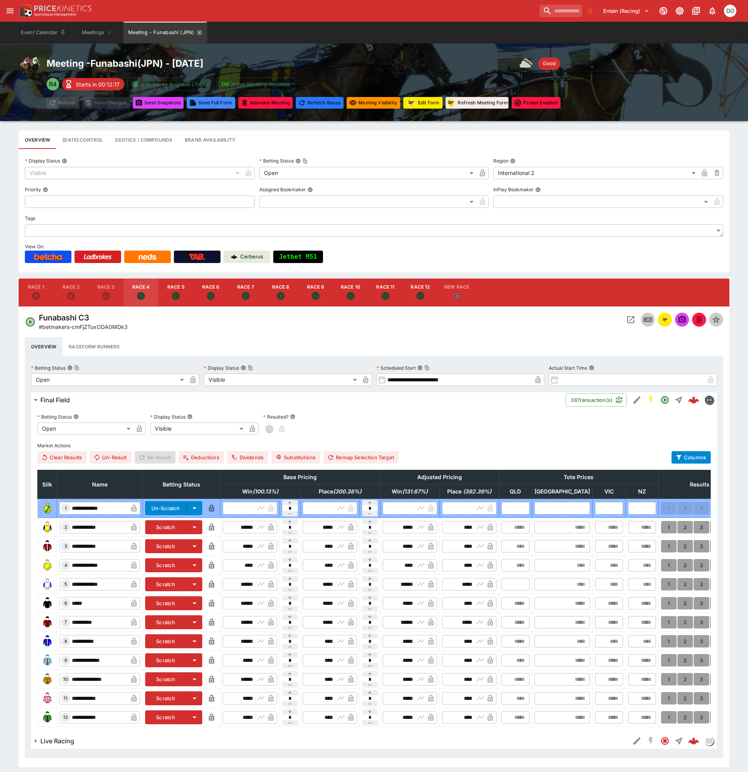
click at [197, 33] on icon "Meeting - Funabashi (JPN)" at bounding box center [199, 32] width 6 height 6
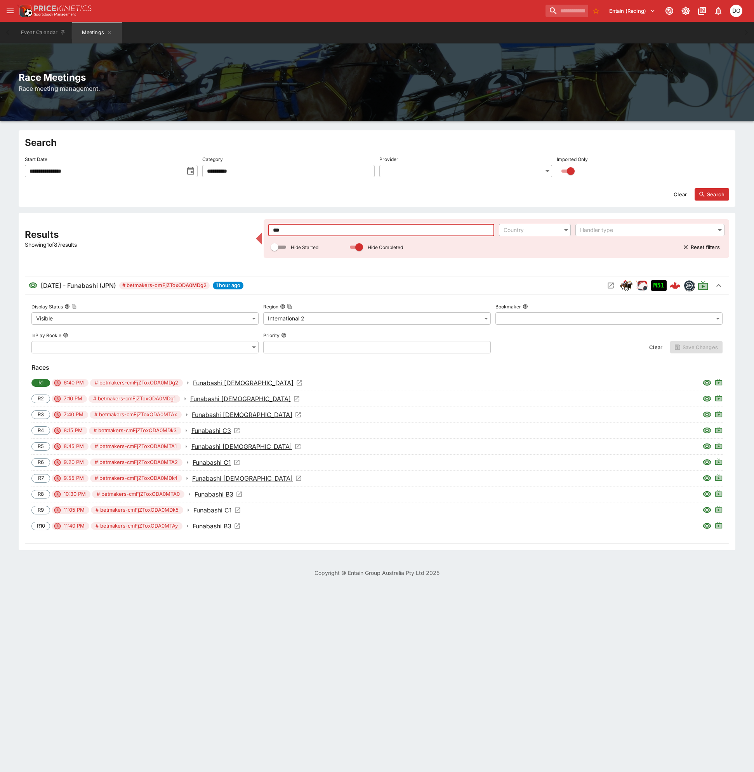
drag, startPoint x: 293, startPoint y: 227, endPoint x: 253, endPoint y: 227, distance: 40.4
click at [253, 227] on div "**********" at bounding box center [377, 381] width 704 height 325
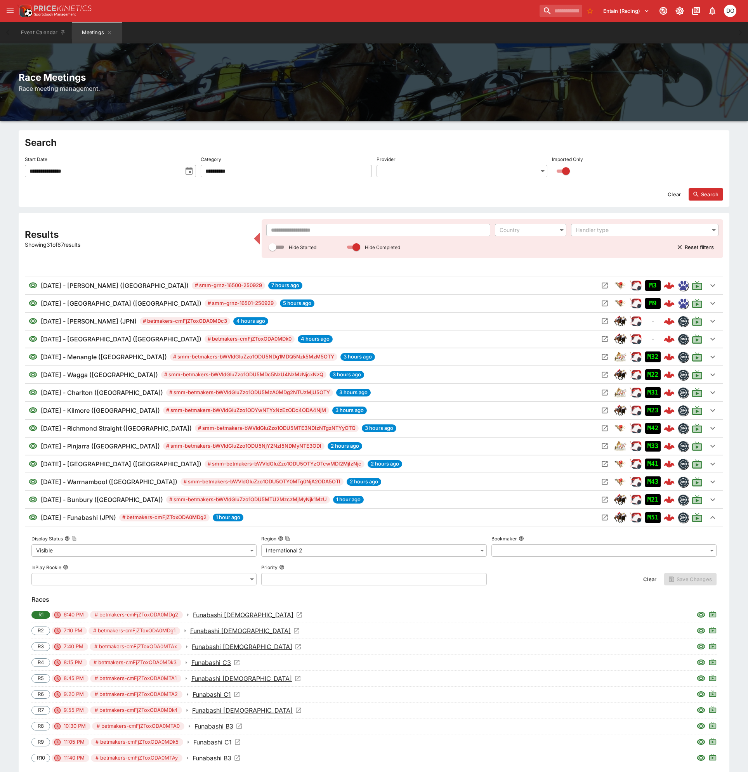
click at [243, 193] on div "Clear Search" at bounding box center [374, 194] width 698 height 12
click at [294, 235] on input "text" at bounding box center [378, 230] width 224 height 12
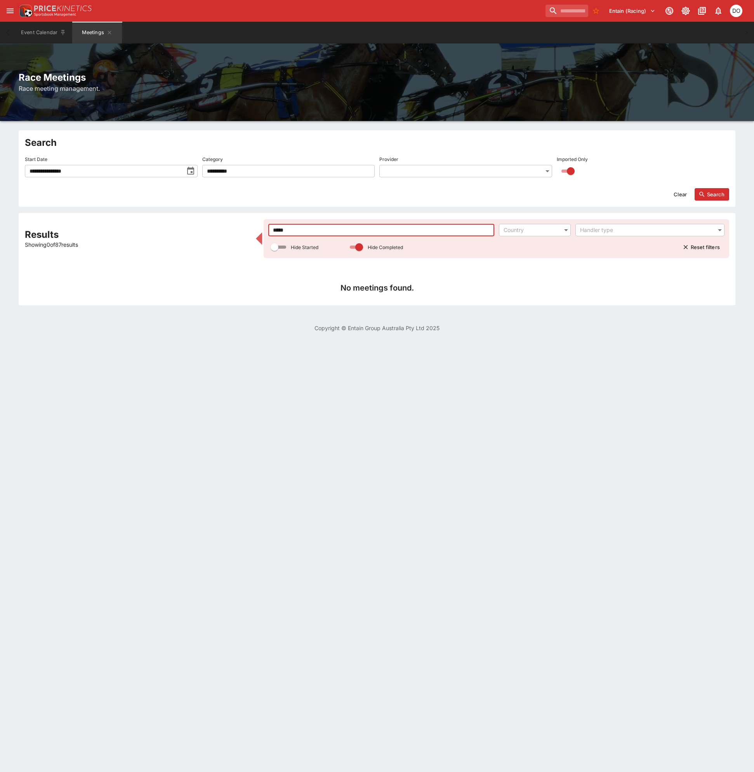
type input "*****"
click at [711, 193] on button "Search" at bounding box center [711, 194] width 35 height 12
click at [193, 173] on icon "toggle date time picker" at bounding box center [190, 170] width 9 height 9
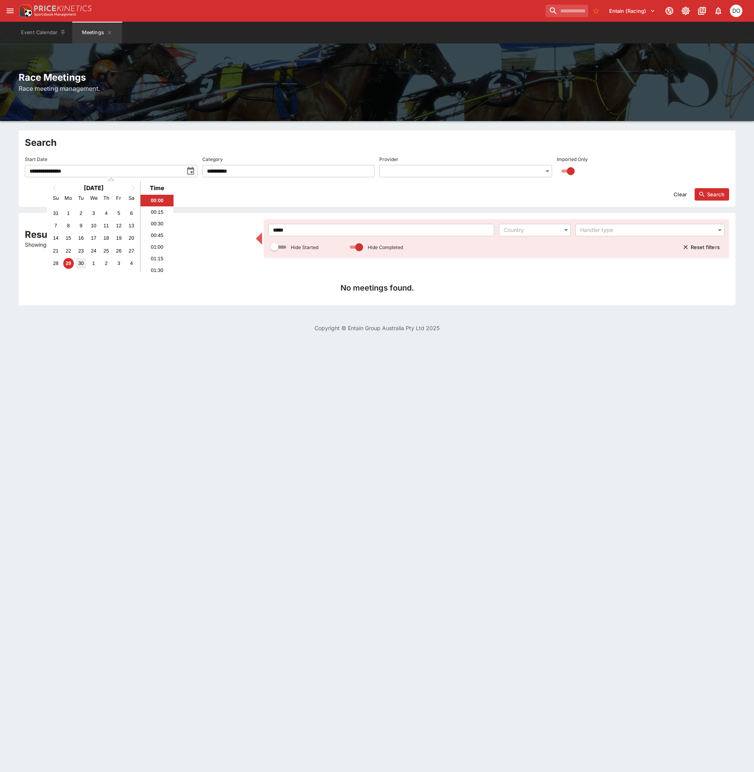
click at [82, 262] on div "30" at bounding box center [81, 263] width 10 height 10
click at [707, 192] on button "Search" at bounding box center [711, 194] width 35 height 12
click at [192, 170] on icon "toggle date time picker" at bounding box center [190, 170] width 9 height 9
click at [94, 262] on div "1" at bounding box center [93, 263] width 10 height 10
type input "**********"
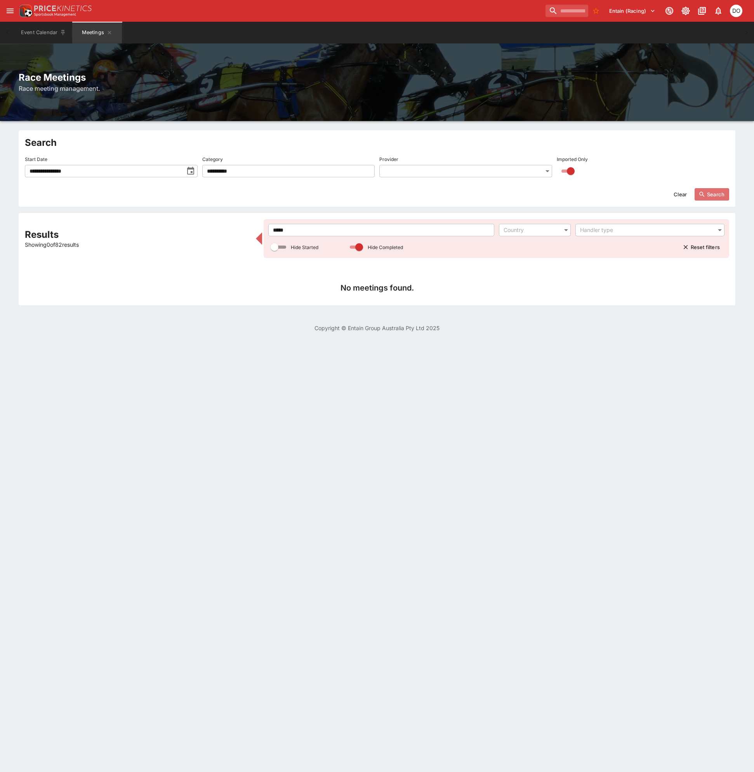
click at [708, 196] on button "Search" at bounding box center [711, 194] width 35 height 12
click at [709, 195] on button "Search" at bounding box center [711, 194] width 35 height 12
click at [721, 192] on button "Search" at bounding box center [711, 194] width 35 height 12
click at [258, 225] on div "Results Showing 0 of 66 results ***** ​ Country ​ Handler type ​ Hide Started H…" at bounding box center [377, 259] width 704 height 80
type input "*****"
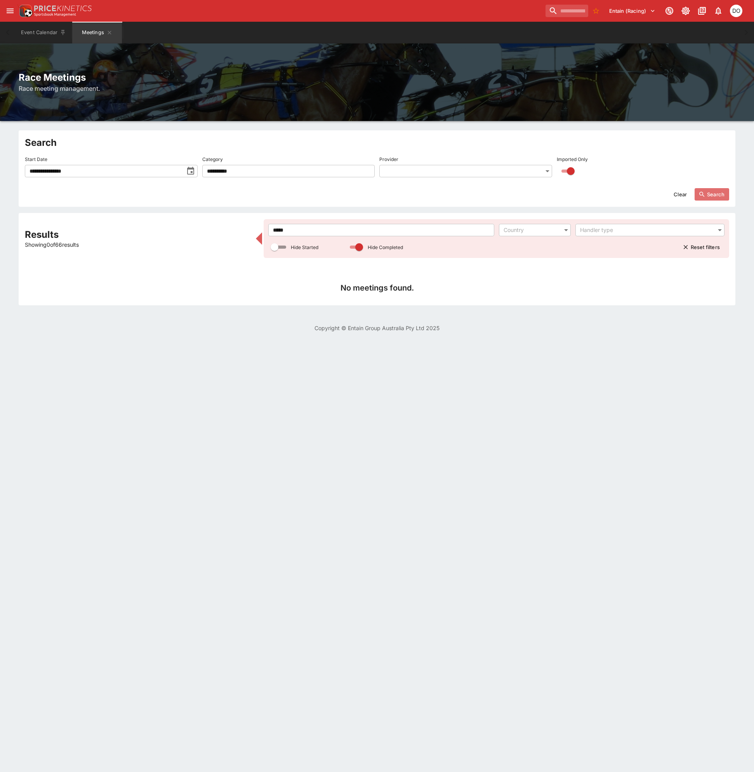
click at [722, 192] on button "Search" at bounding box center [711, 194] width 35 height 12
click at [189, 167] on icon "toggle date time picker" at bounding box center [190, 170] width 9 height 9
click at [82, 213] on div "30" at bounding box center [81, 213] width 10 height 10
click at [706, 195] on button "Search" at bounding box center [711, 194] width 35 height 12
click at [711, 196] on button "Search" at bounding box center [711, 194] width 35 height 12
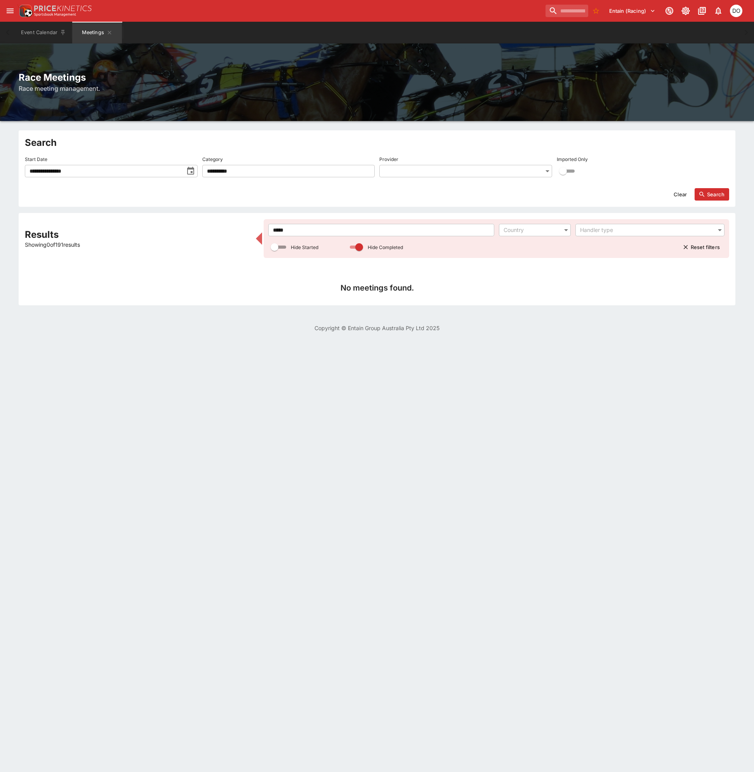
click at [191, 172] on icon "toggle date time picker" at bounding box center [190, 171] width 7 height 8
click at [93, 260] on div "1" at bounding box center [93, 263] width 10 height 10
type input "**********"
click at [709, 193] on button "Search" at bounding box center [711, 194] width 35 height 12
click at [718, 192] on button "Search" at bounding box center [711, 194] width 35 height 12
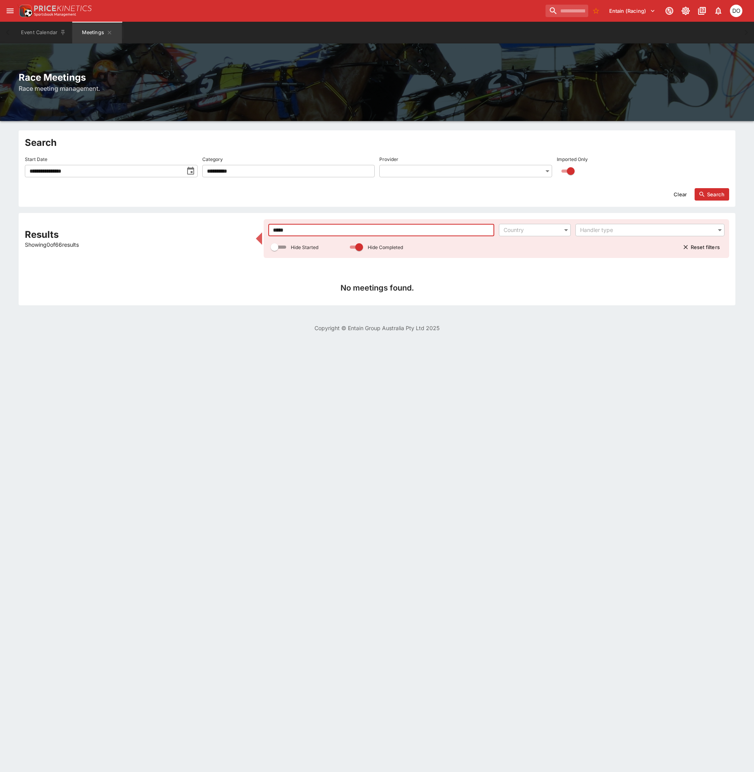
drag, startPoint x: 251, startPoint y: 223, endPoint x: 243, endPoint y: 222, distance: 7.5
click at [243, 222] on div "Results Showing 0 of 66 results ***** ​ Country ​ Handler type ​ Hide Started H…" at bounding box center [377, 259] width 704 height 80
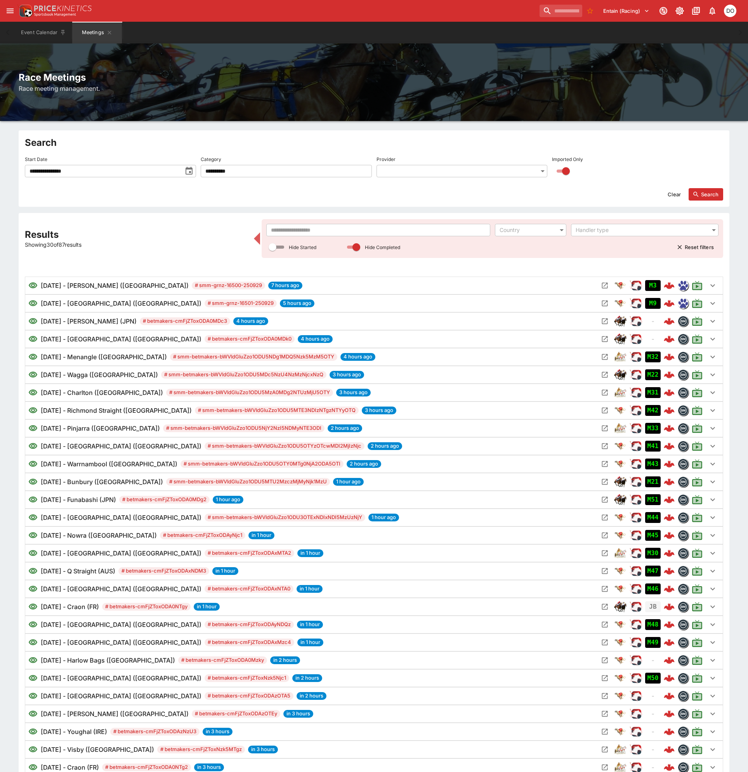
click at [166, 241] on p "Showing 30 of 87 results" at bounding box center [137, 245] width 224 height 8
